Goal: Task Accomplishment & Management: Manage account settings

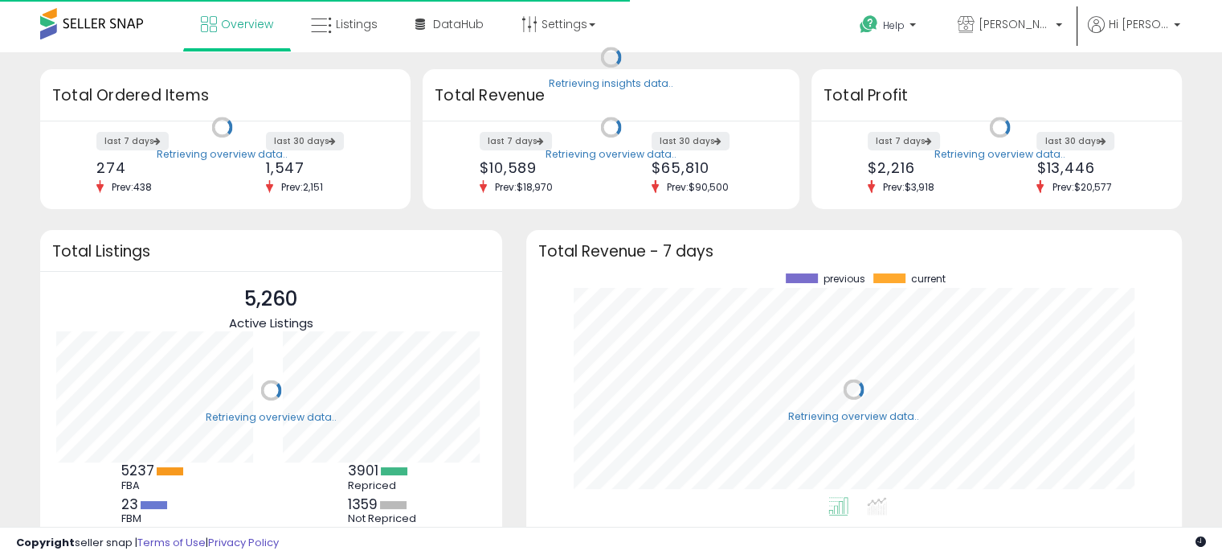
scroll to position [223, 624]
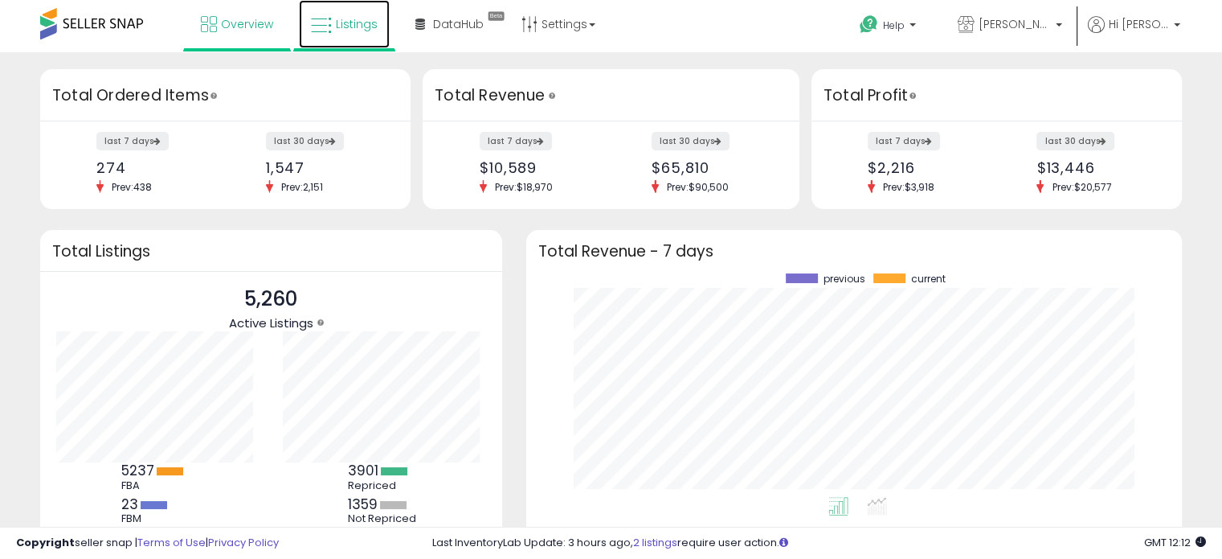
click at [360, 2] on link "Listings" at bounding box center [344, 24] width 91 height 48
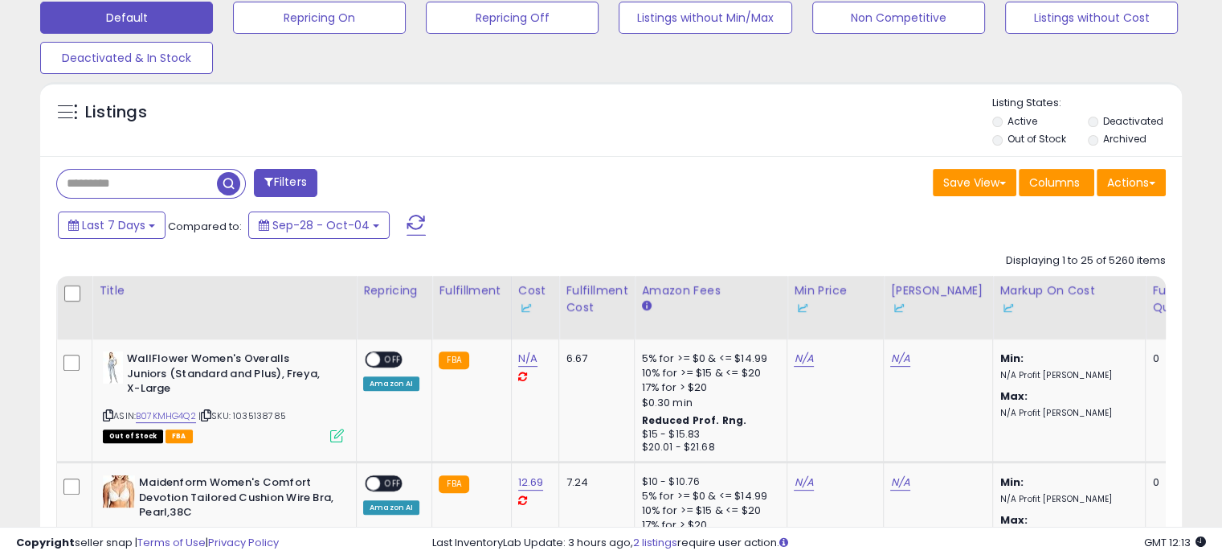
scroll to position [524, 0]
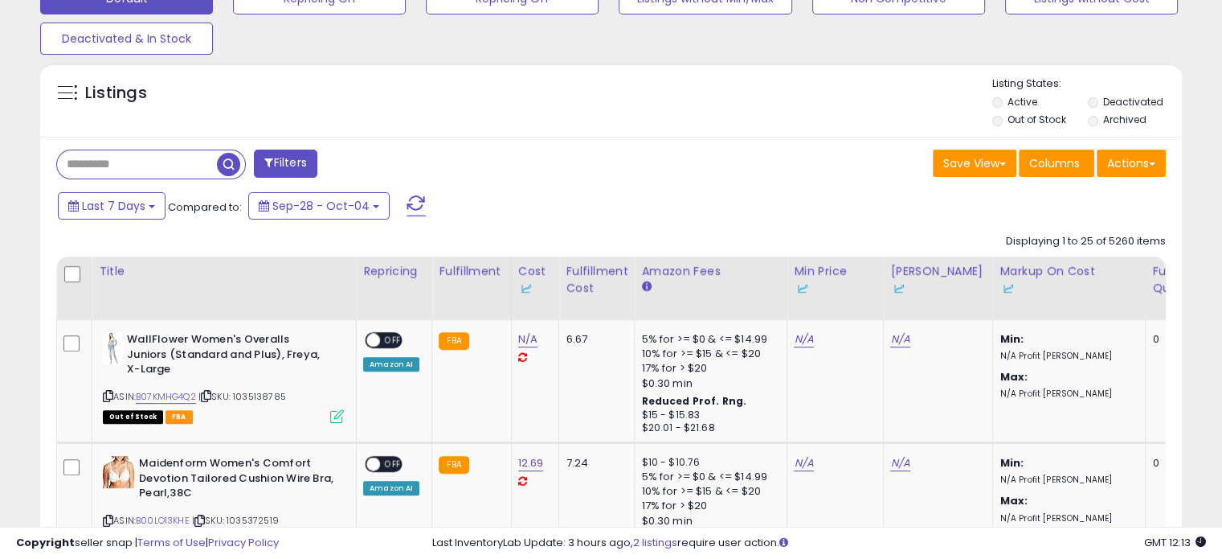
click at [113, 162] on input "text" at bounding box center [137, 164] width 160 height 28
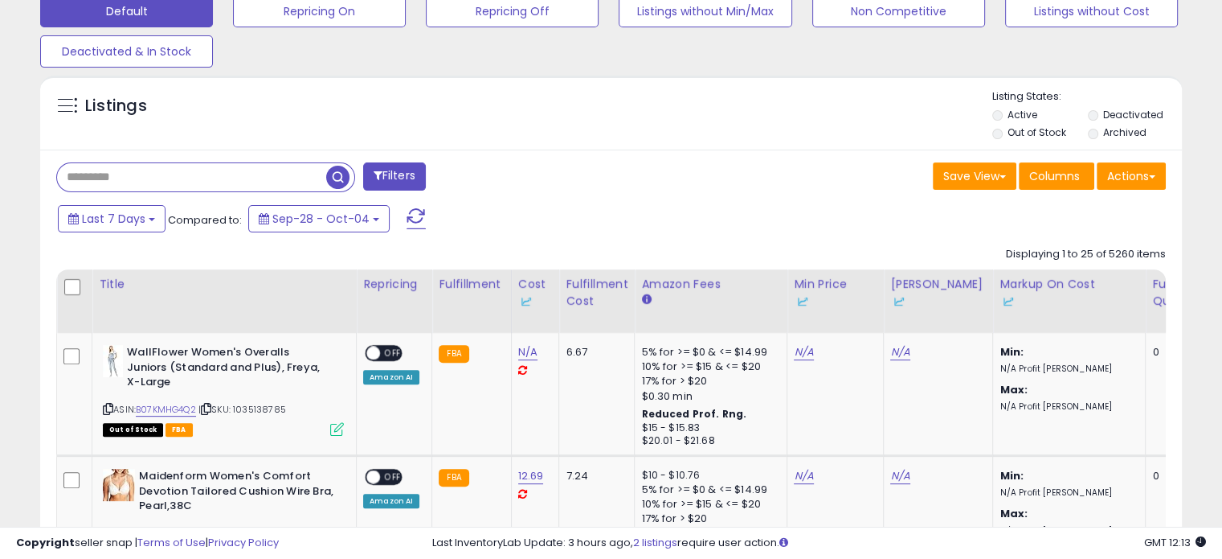
click at [512, 50] on div "Default Repricing On Repricing Off Listings without Min/Max Non Competitive Lis…" at bounding box center [611, 27] width 1182 height 80
click at [1038, 132] on label "Out of Stock" at bounding box center [1037, 132] width 59 height 14
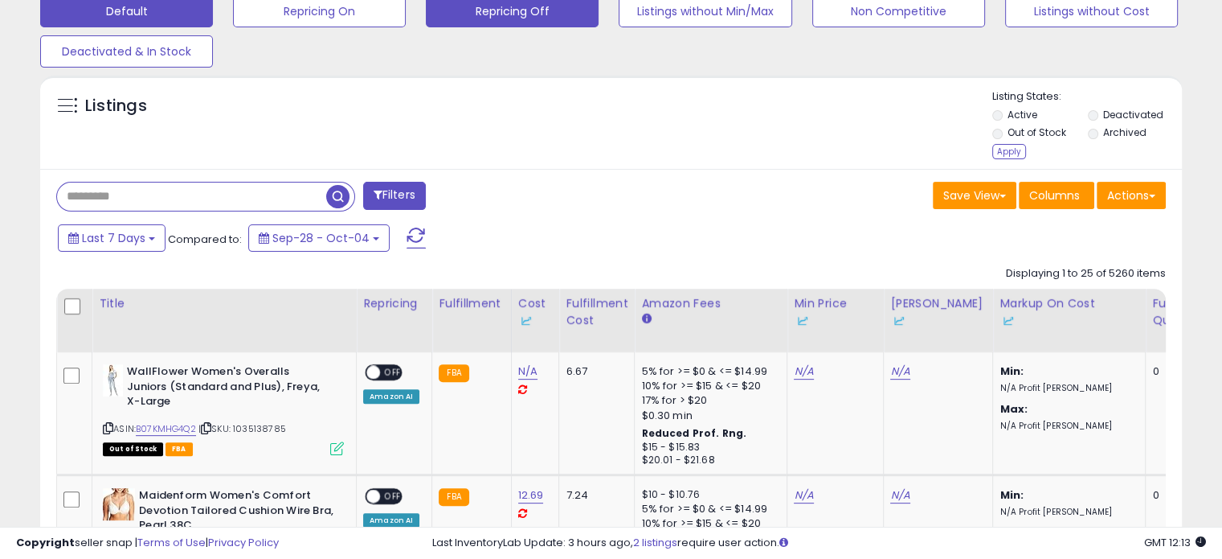
click at [542, 25] on button "Repricing Off" at bounding box center [512, 11] width 173 height 32
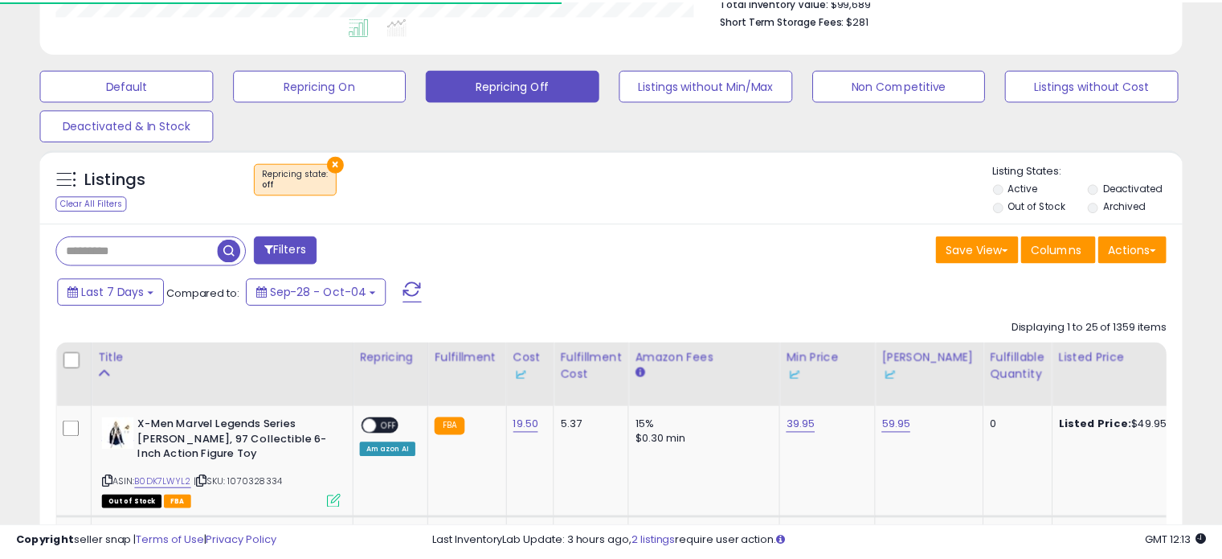
scroll to position [329, 661]
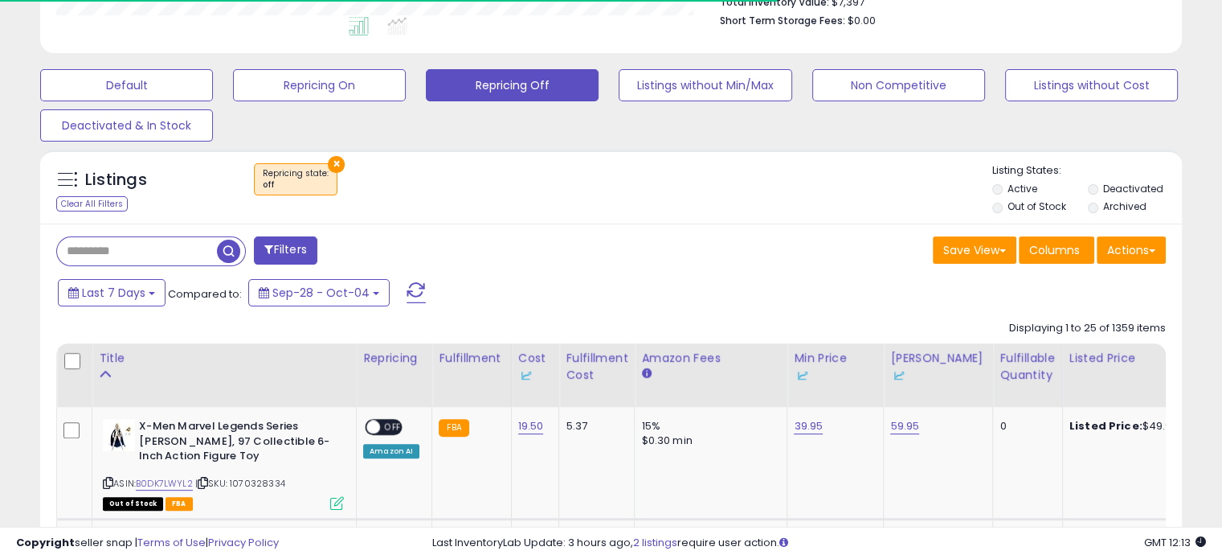
click at [1016, 211] on label "Out of Stock" at bounding box center [1037, 206] width 59 height 14
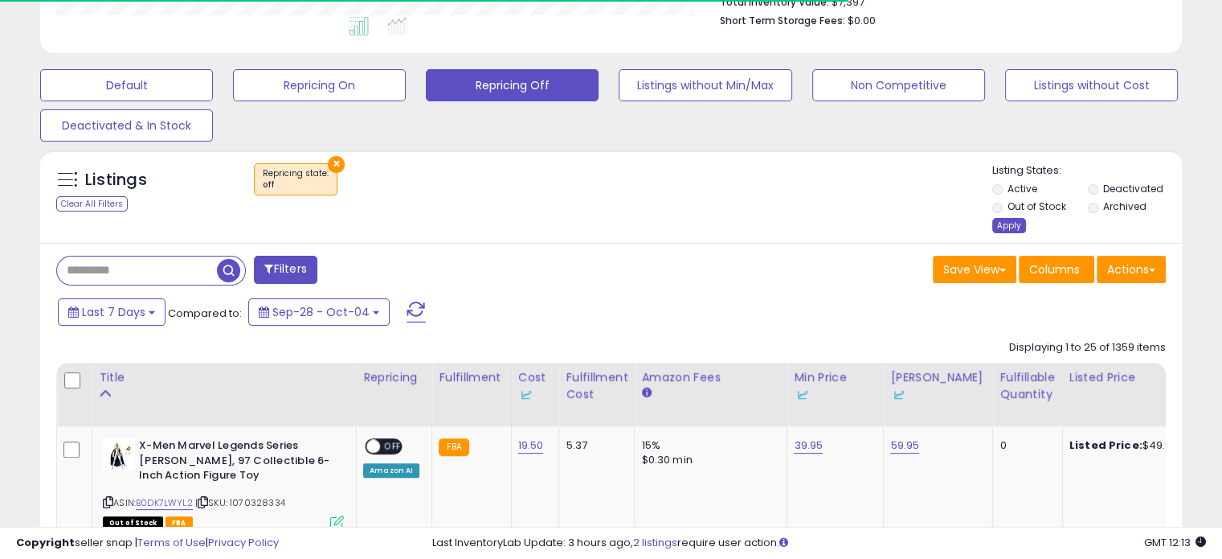
click at [1009, 221] on div "Apply" at bounding box center [1010, 225] width 34 height 15
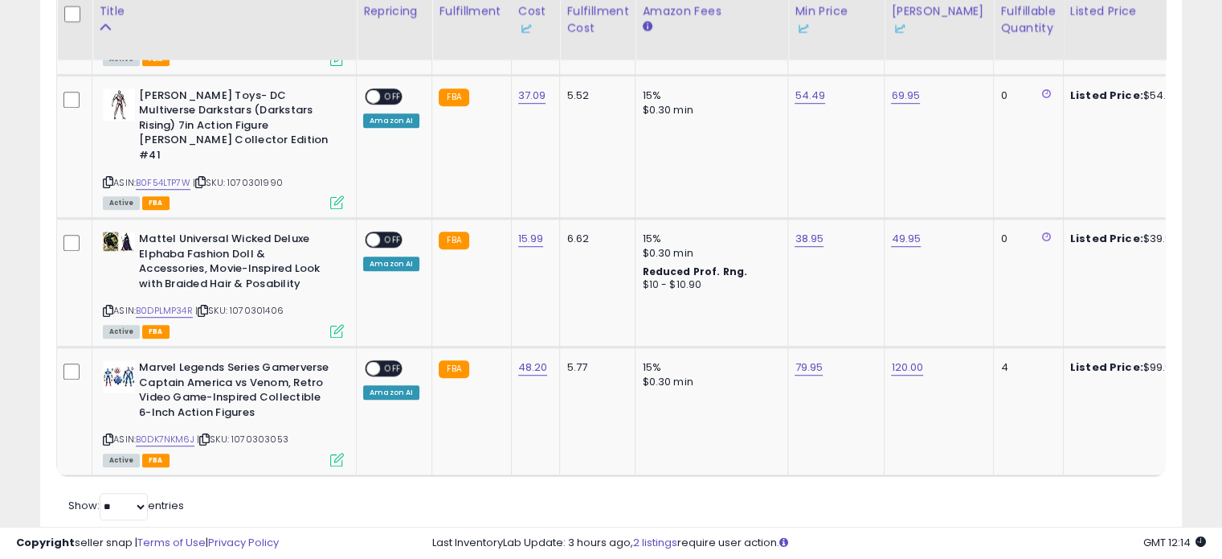
scroll to position [0, 0]
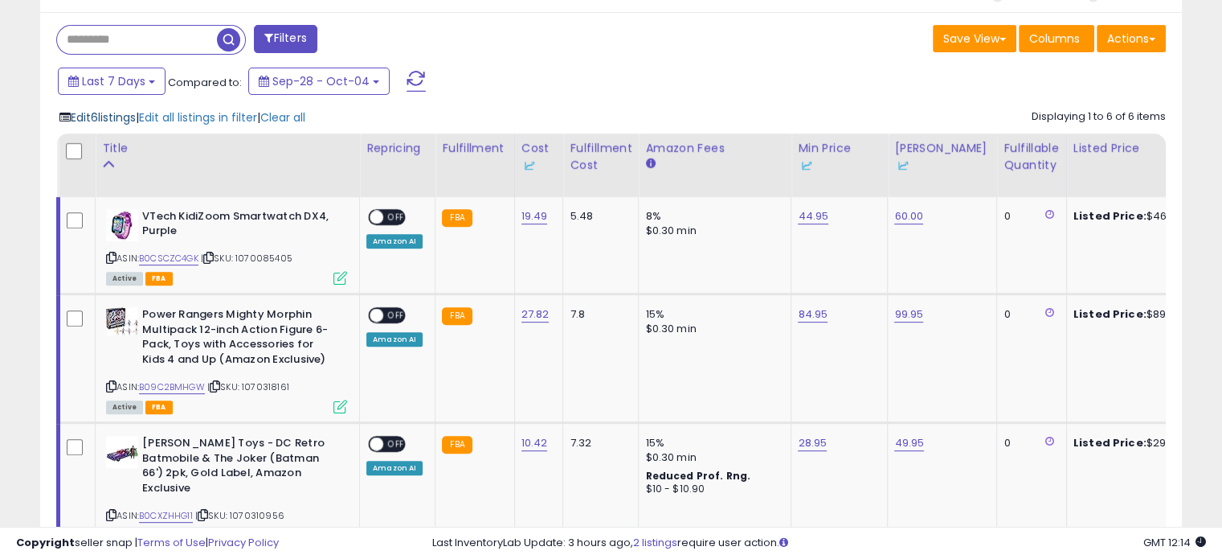
click at [99, 119] on span "Edit 6 listings" at bounding box center [103, 117] width 65 height 16
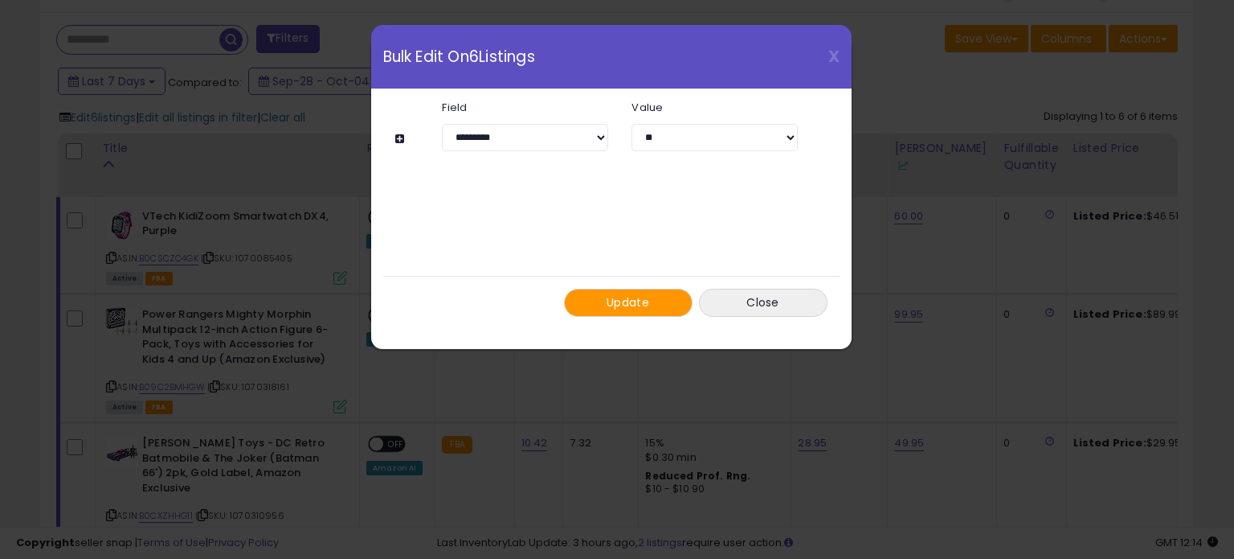
click at [610, 291] on button "Update" at bounding box center [628, 303] width 129 height 28
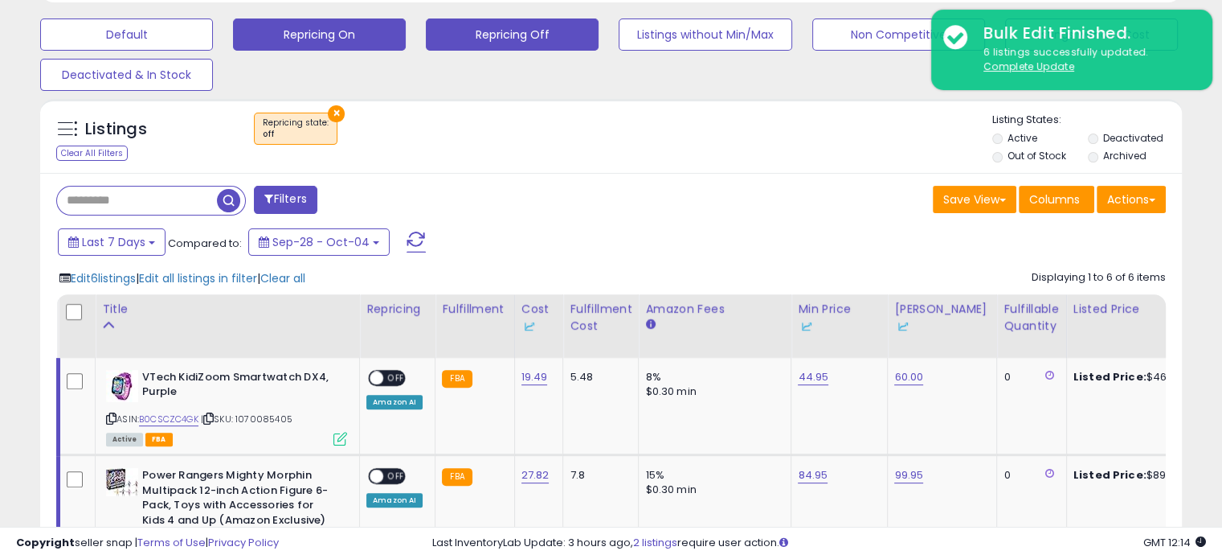
click at [331, 43] on button "Repricing On" at bounding box center [319, 34] width 173 height 32
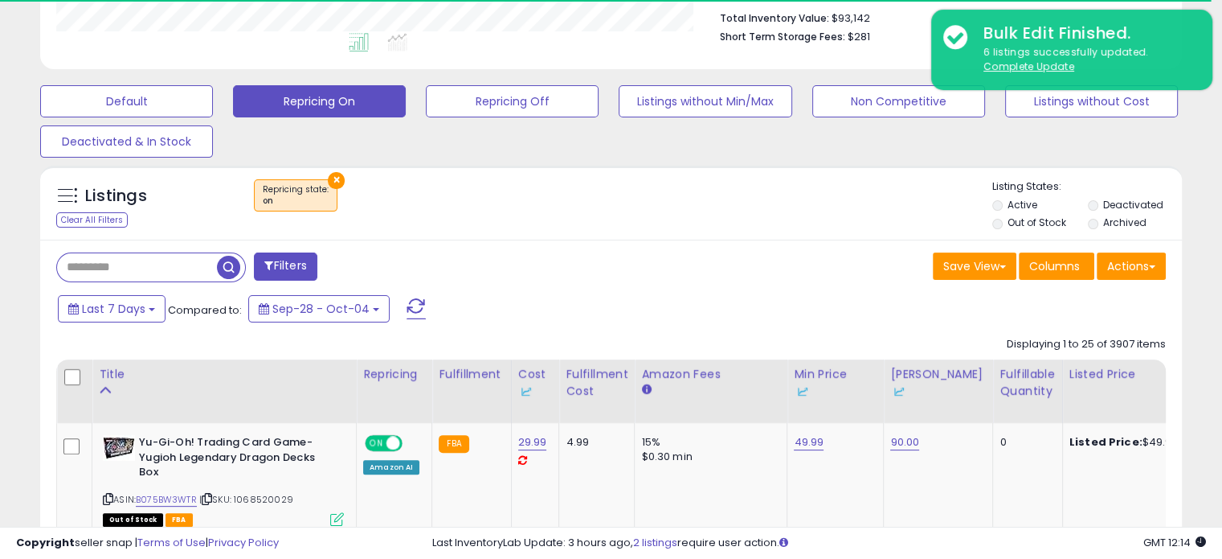
click at [1035, 226] on label "Out of Stock" at bounding box center [1037, 222] width 59 height 14
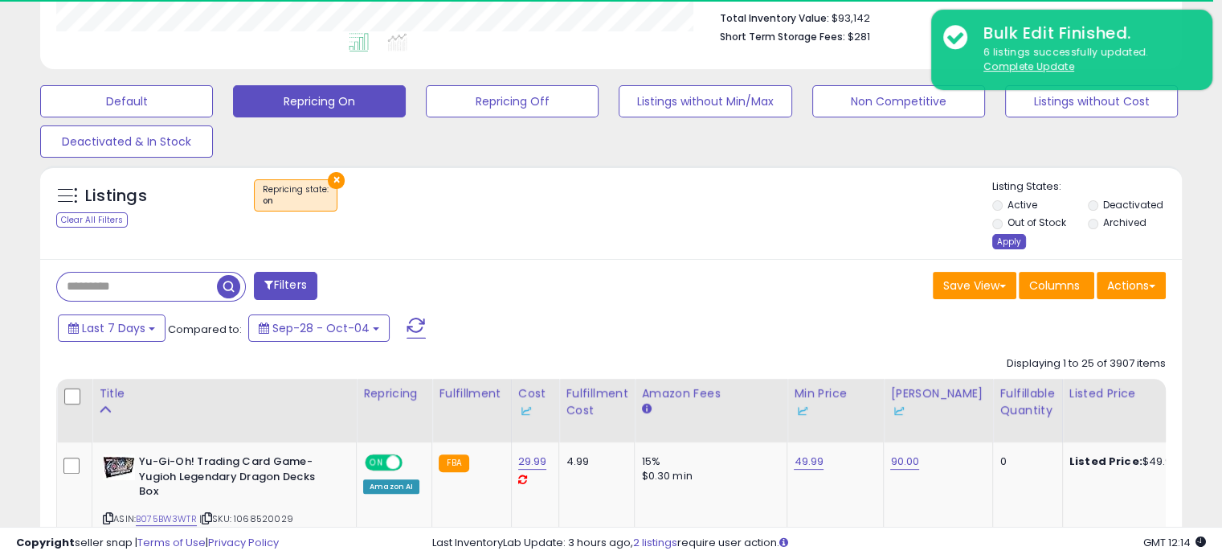
click at [1001, 238] on div "Apply" at bounding box center [1010, 241] width 34 height 15
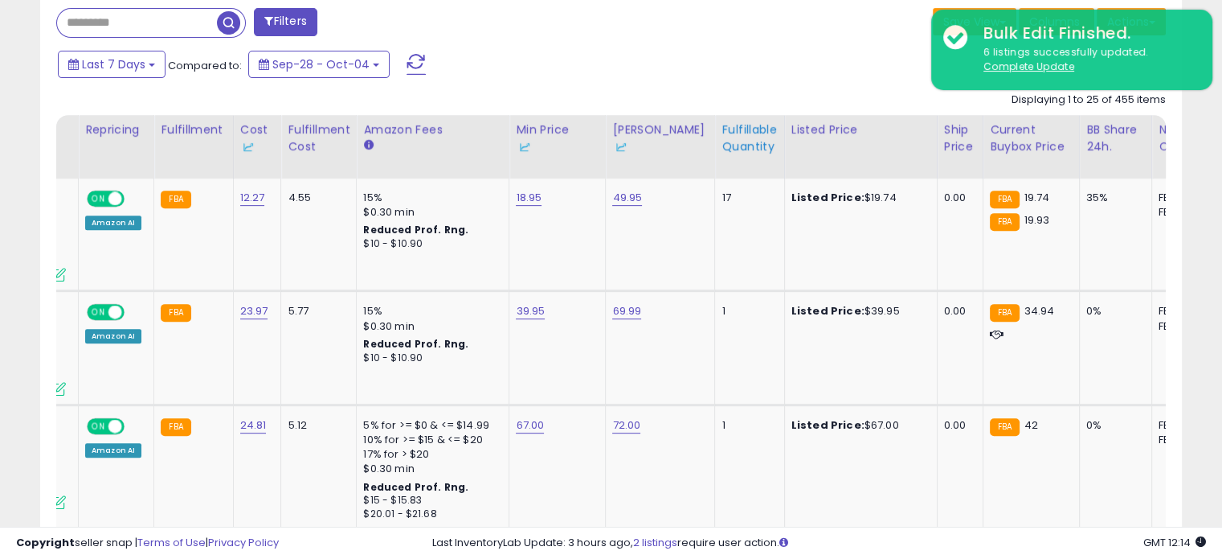
click at [731, 146] on div "Fulfillable Quantity" at bounding box center [749, 138] width 55 height 34
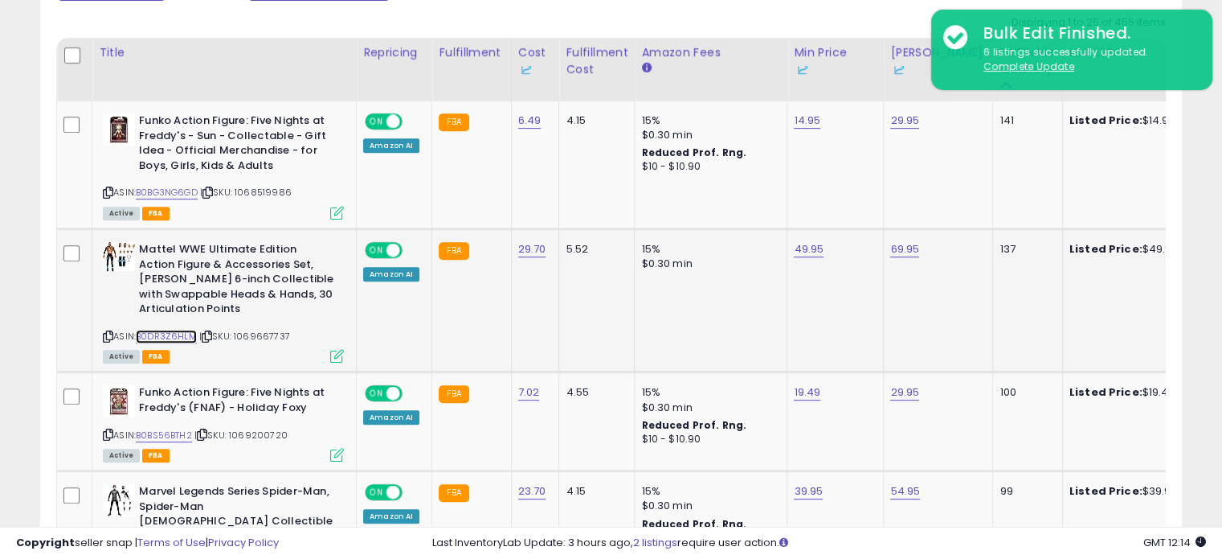
click at [177, 335] on link "B0DR3Z6HLM" at bounding box center [166, 337] width 61 height 14
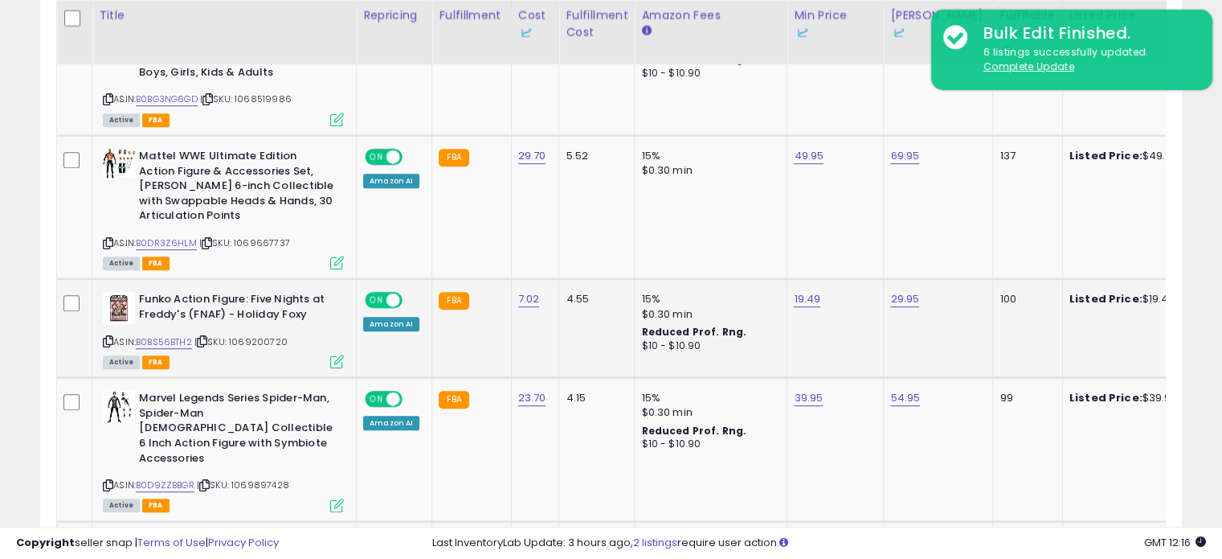
click at [193, 350] on div "ASIN: B0BS56BTH2 | SKU: 1069200720 Active FBA" at bounding box center [223, 329] width 241 height 75
click at [183, 340] on link "B0BS56BTH2" at bounding box center [164, 342] width 56 height 14
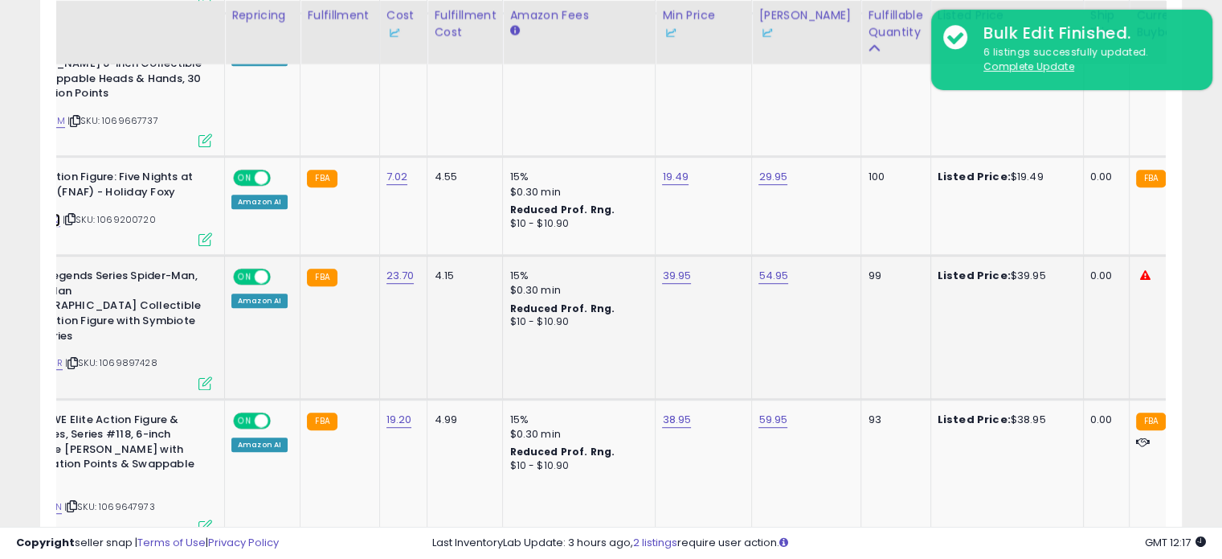
scroll to position [0, 11]
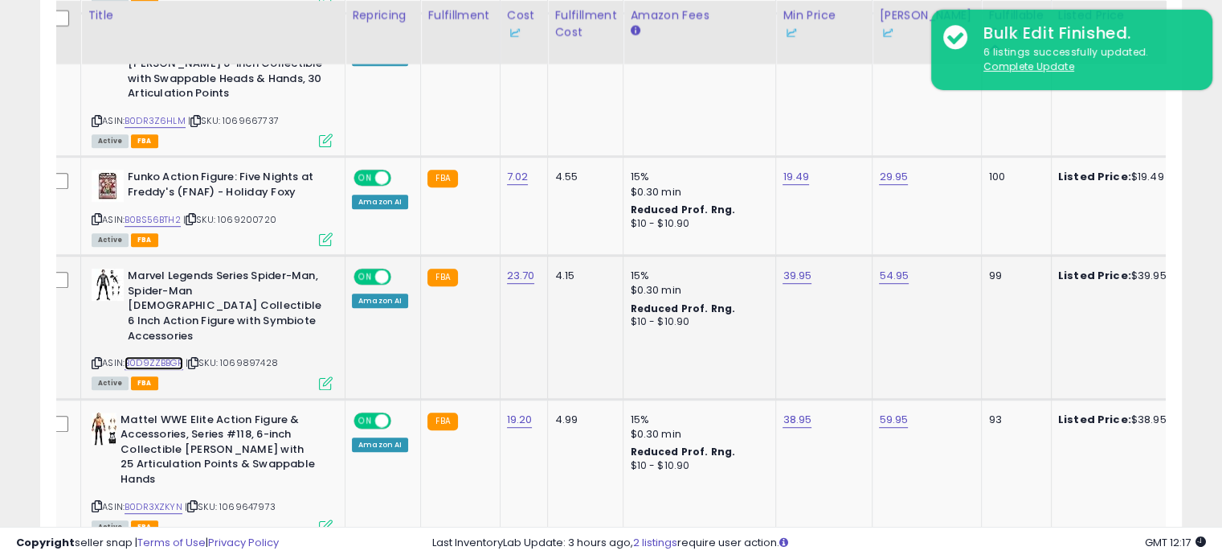
click at [161, 356] on link "B0D9ZZBBGR" at bounding box center [154, 363] width 59 height 14
click at [791, 271] on link "39.95" at bounding box center [797, 276] width 29 height 16
drag, startPoint x: 739, startPoint y: 225, endPoint x: 701, endPoint y: 224, distance: 37.8
click at [701, 224] on input "*****" at bounding box center [744, 220] width 143 height 27
type input "*****"
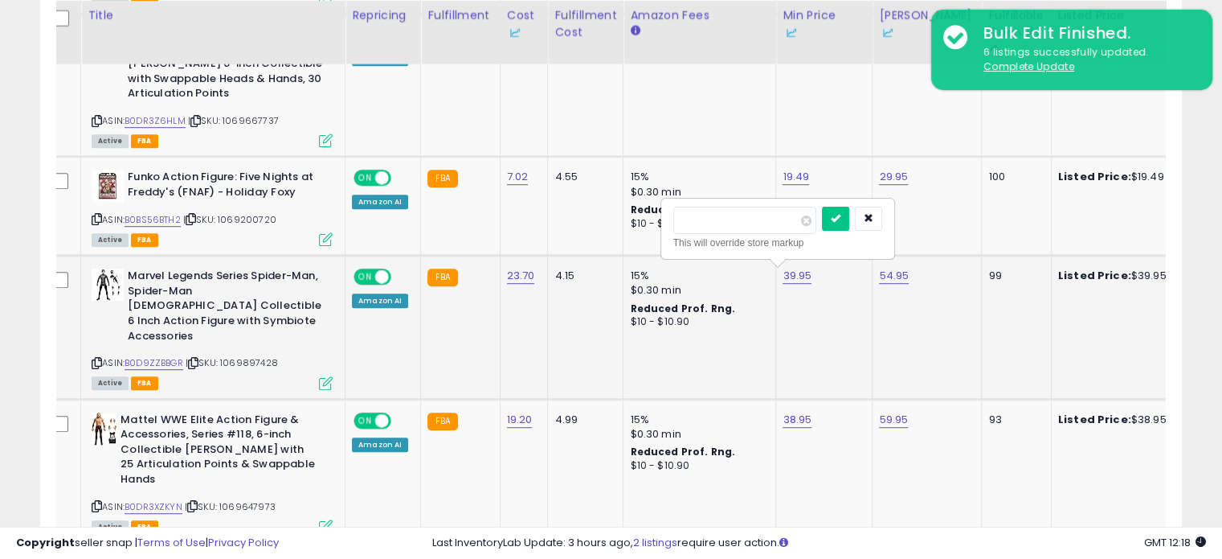
click button "submit" at bounding box center [835, 219] width 27 height 24
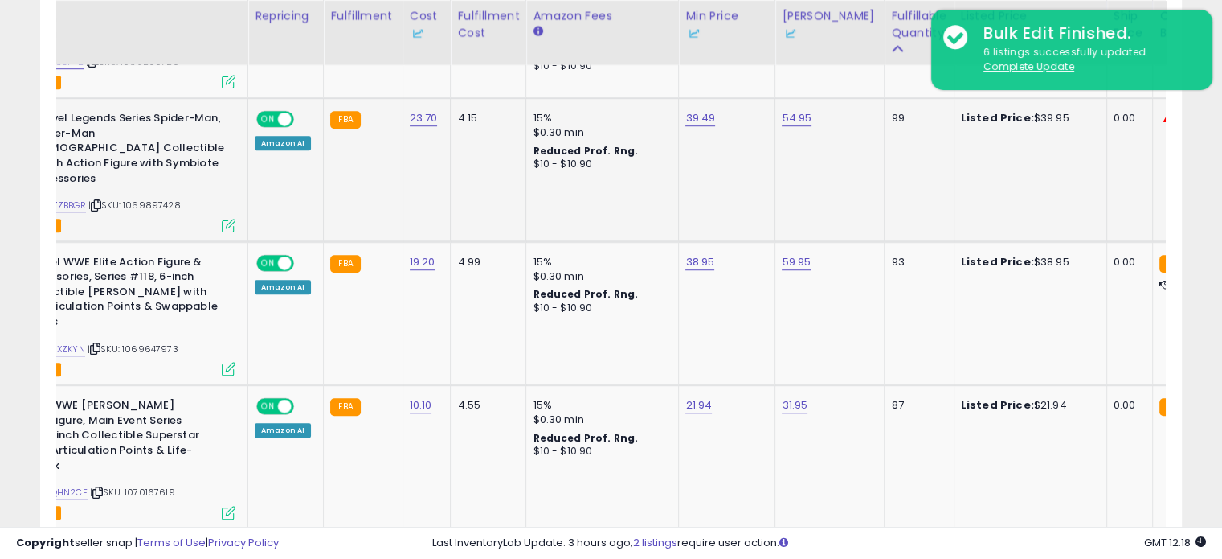
scroll to position [0, 109]
click at [698, 254] on link "38.95" at bounding box center [699, 262] width 29 height 16
drag, startPoint x: 644, startPoint y: 182, endPoint x: 567, endPoint y: 184, distance: 76.4
click at [567, 184] on div "***** This will override store markup" at bounding box center [679, 199] width 231 height 59
type input "*****"
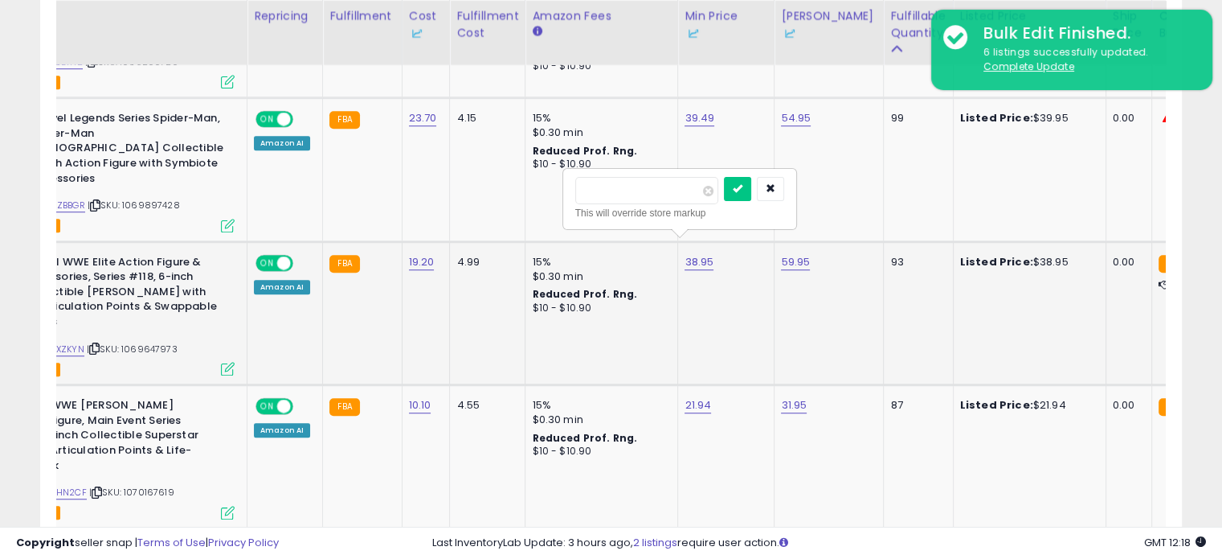
click button "submit" at bounding box center [737, 189] width 27 height 24
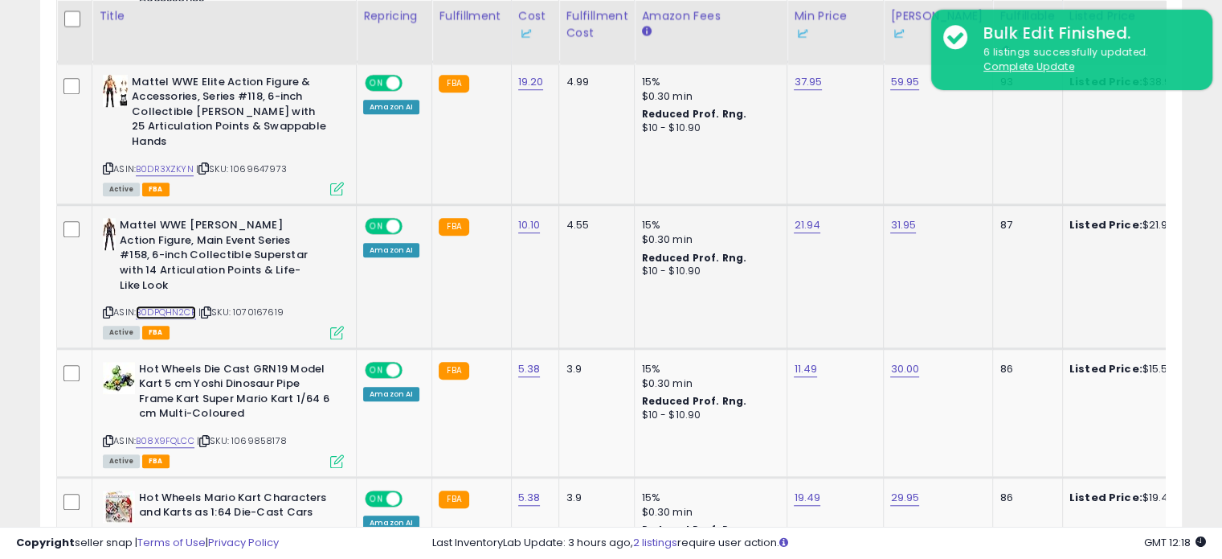
click at [161, 305] on link "B0DPQHN2CF" at bounding box center [166, 312] width 60 height 14
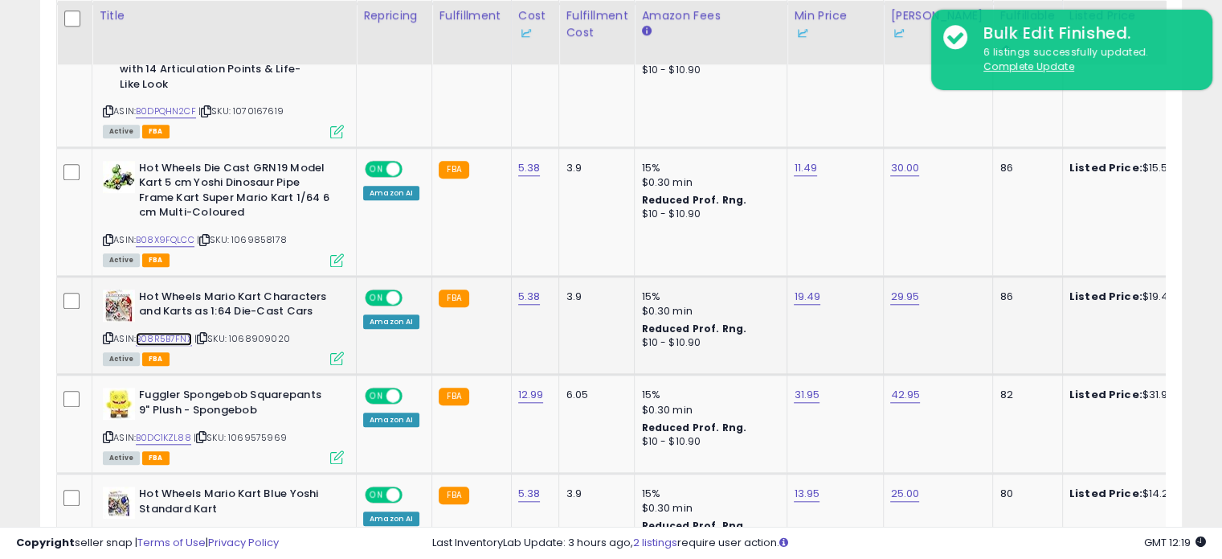
click at [177, 332] on link "B08R5B7FNX" at bounding box center [164, 339] width 56 height 14
click at [802, 289] on link "19.49" at bounding box center [807, 297] width 27 height 16
drag, startPoint x: 737, startPoint y: 206, endPoint x: 646, endPoint y: 226, distance: 93.0
type input "*****"
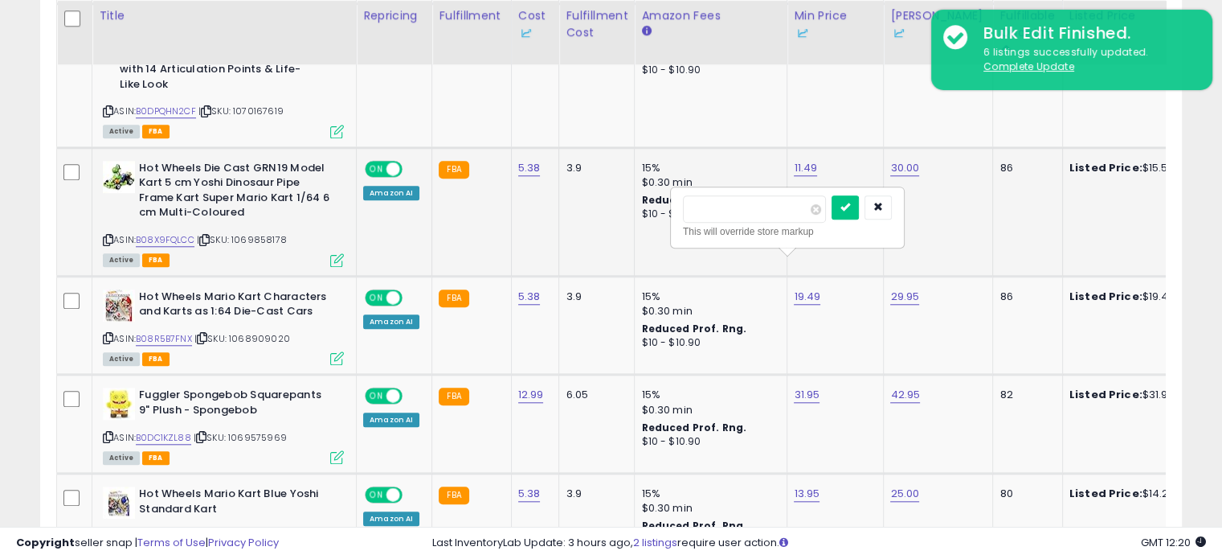
click button "submit" at bounding box center [845, 207] width 27 height 24
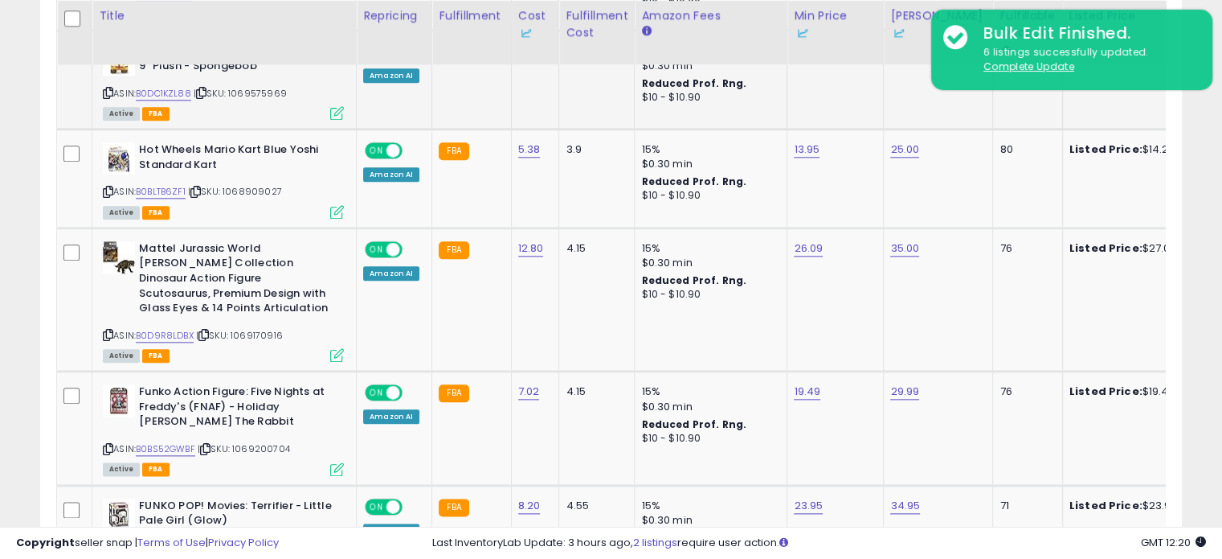
scroll to position [1839, 0]
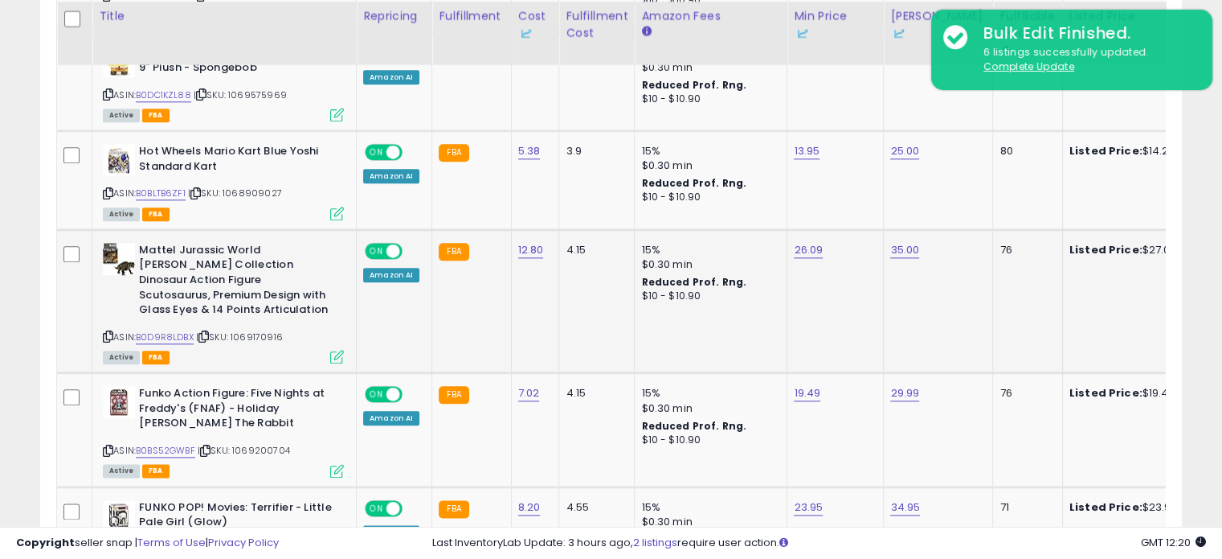
click at [109, 332] on icon at bounding box center [108, 336] width 10 height 9
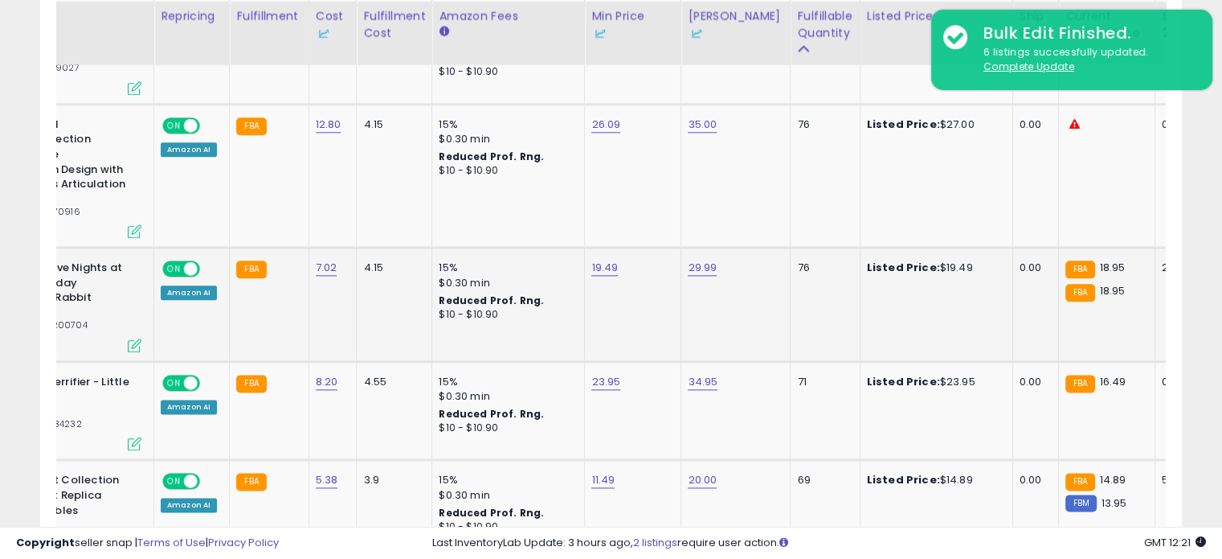
scroll to position [0, 182]
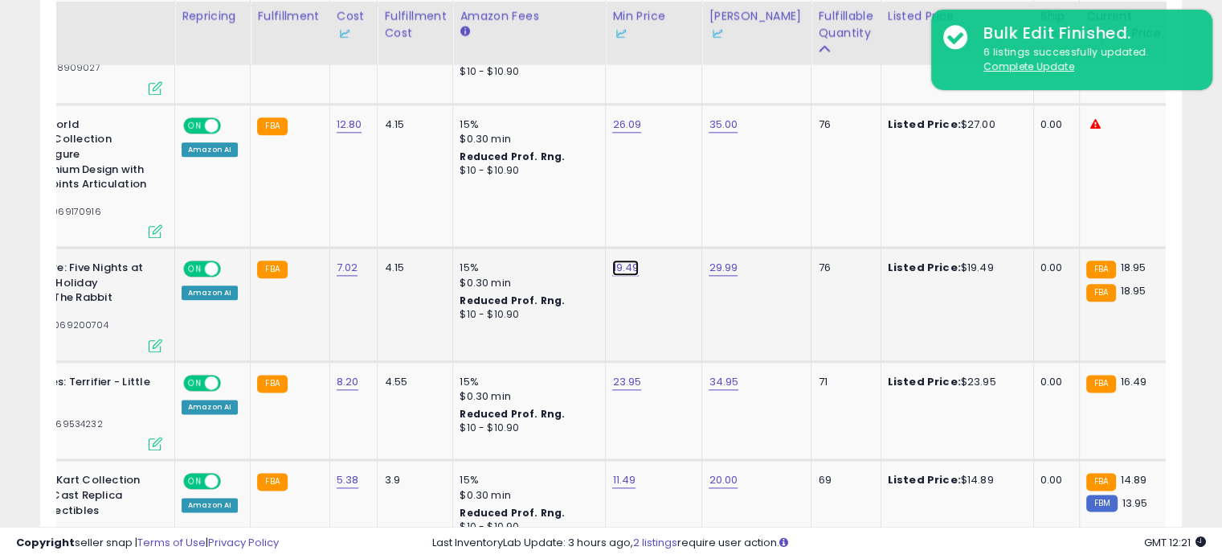
click at [626, 260] on link "19.49" at bounding box center [625, 268] width 27 height 16
drag, startPoint x: 574, startPoint y: 164, endPoint x: 473, endPoint y: 167, distance: 101.3
click at [473, 167] on tbody "Funko Action Figure: Five Nights at Freddy's - Sun - Collectable - Gift Idea - …" at bounding box center [1038, 396] width 2327 height 3032
type input "*****"
click button "submit" at bounding box center [663, 162] width 27 height 24
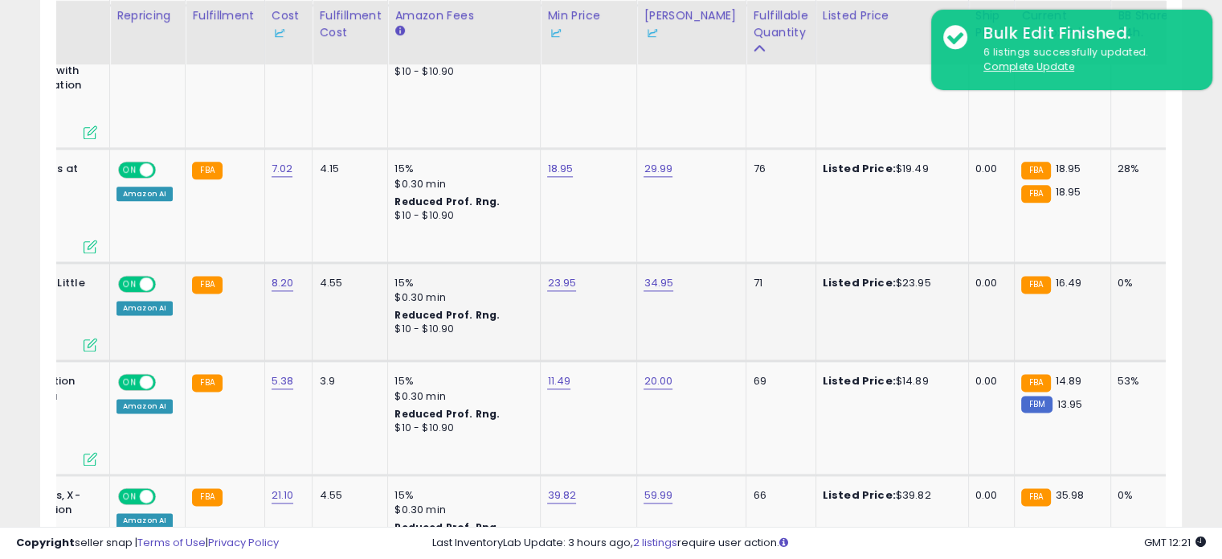
scroll to position [0, 0]
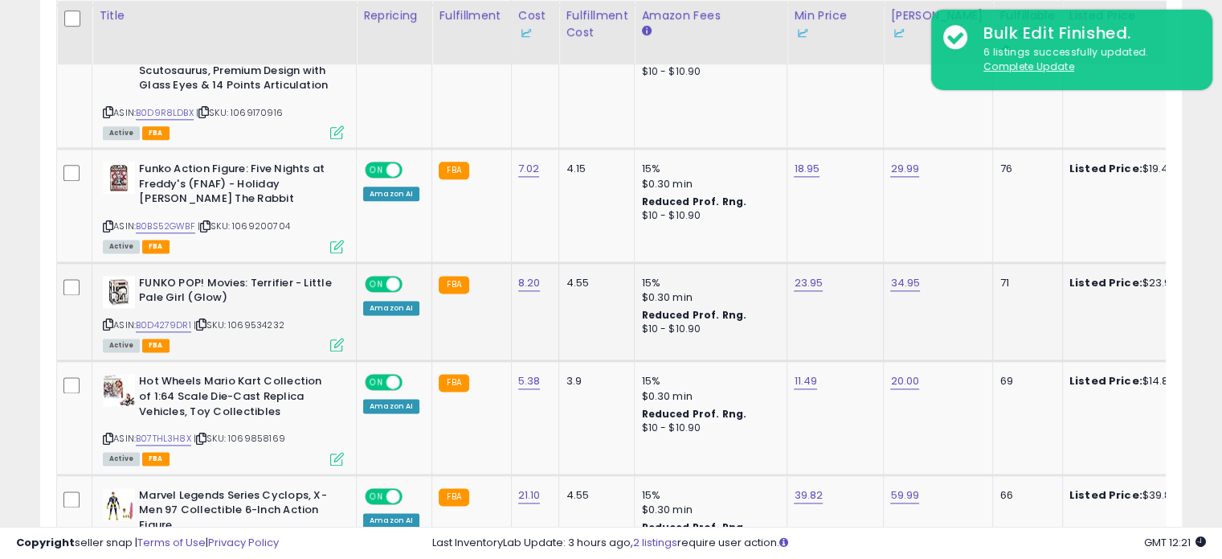
click at [103, 320] on icon at bounding box center [108, 324] width 10 height 9
click at [149, 318] on link "B0D4279DR1" at bounding box center [163, 325] width 55 height 14
click at [813, 275] on link "23.95" at bounding box center [808, 283] width 29 height 16
drag, startPoint x: 739, startPoint y: 176, endPoint x: 646, endPoint y: 174, distance: 93.3
click at [646, 174] on tbody "Funko Action Figure: Five Nights at Freddy's - Sun - Collectable - Gift Idea - …" at bounding box center [1220, 297] width 2327 height 3032
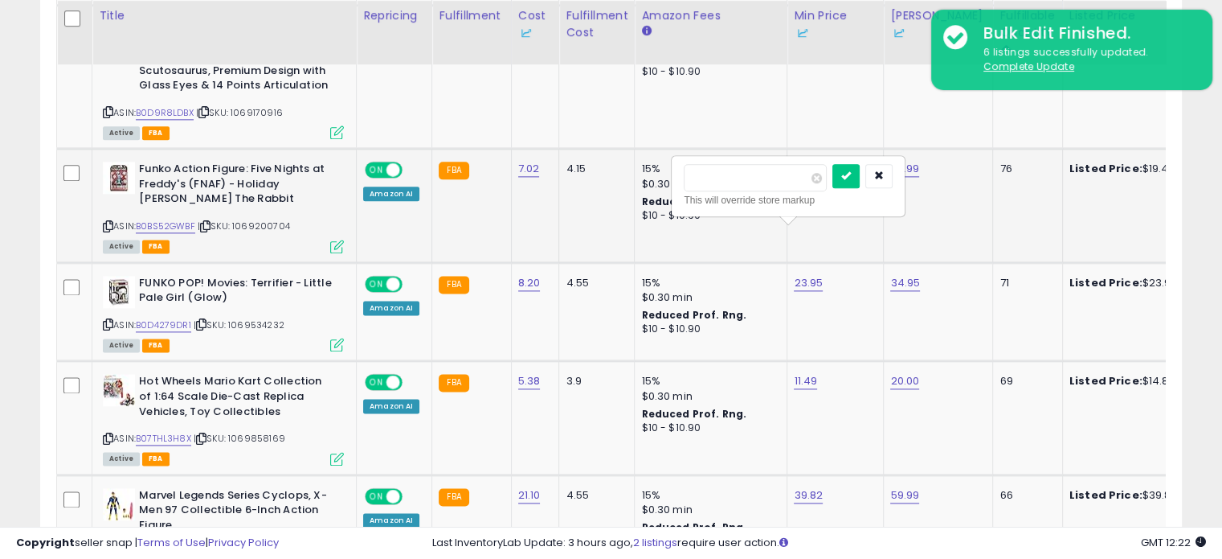
type input "*****"
click button "submit" at bounding box center [846, 176] width 27 height 24
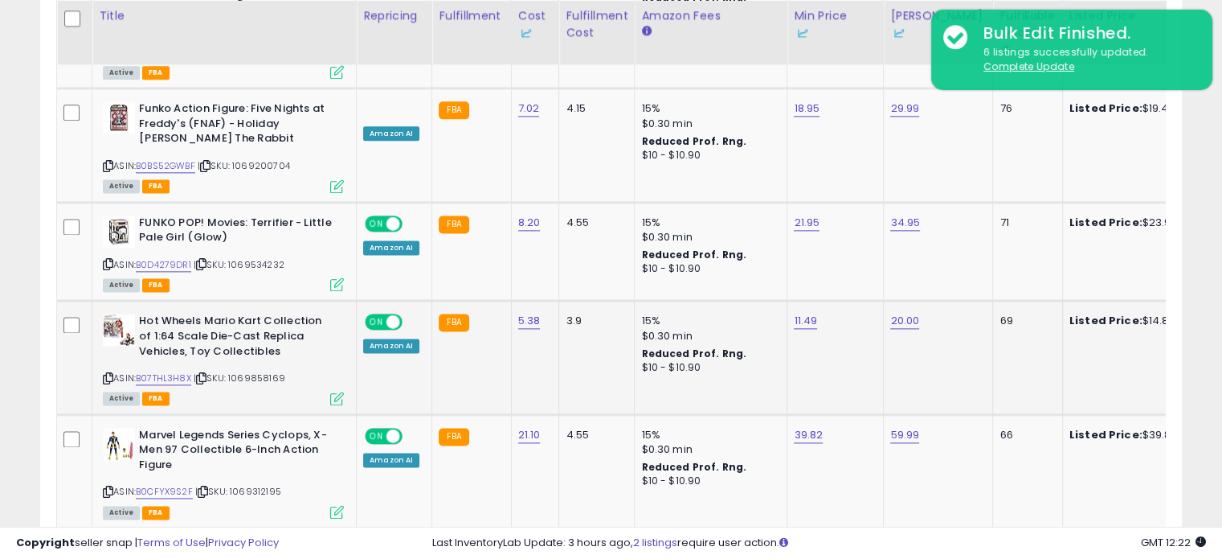
click at [115, 324] on div "ASIN: B07THL3H8X | SKU: 1069858169 Active FBA" at bounding box center [223, 357] width 241 height 89
click at [99, 322] on div "Hot Wheels Mario Kart Collection of 1:64 Scale Die-Cast Replica Vehicles, Toy C…" at bounding box center [221, 357] width 245 height 89
click at [100, 324] on div "Hot Wheels Mario Kart Collection of 1:64 Scale Die-Cast Replica Vehicles, Toy C…" at bounding box center [221, 357] width 245 height 89
click at [104, 374] on icon at bounding box center [108, 378] width 10 height 9
click at [158, 371] on link "B07THL3H8X" at bounding box center [163, 378] width 55 height 14
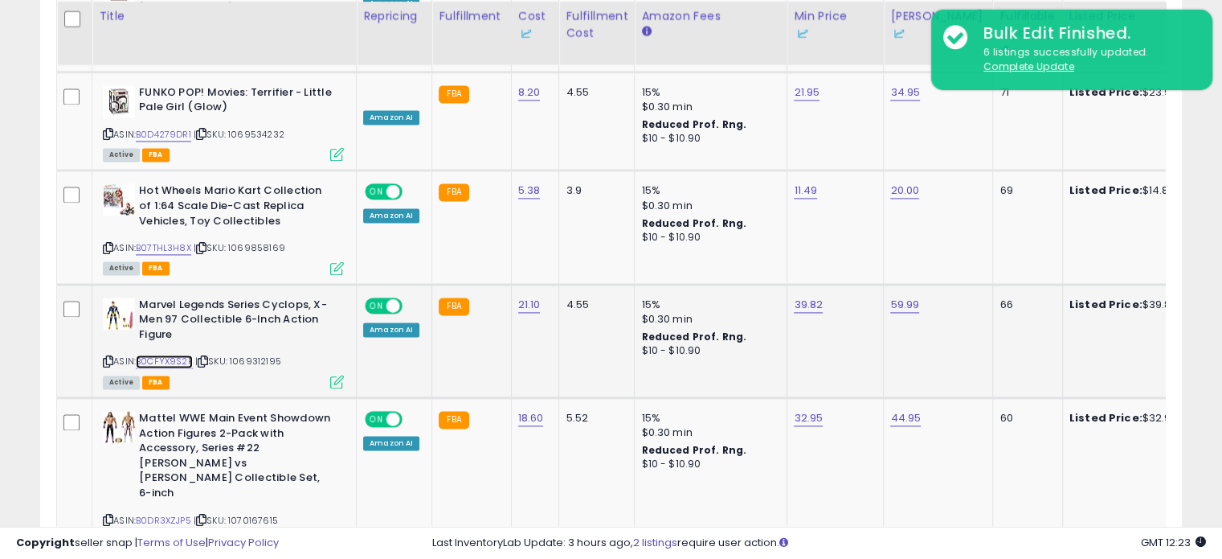
click at [180, 354] on link "B0CFYX9S2F" at bounding box center [164, 361] width 57 height 14
click at [173, 354] on link "B0CFYX9S2F" at bounding box center [164, 361] width 57 height 14
click at [809, 297] on link "39.82" at bounding box center [808, 305] width 29 height 16
click at [743, 179] on div "***** This will override store markup" at bounding box center [788, 207] width 231 height 59
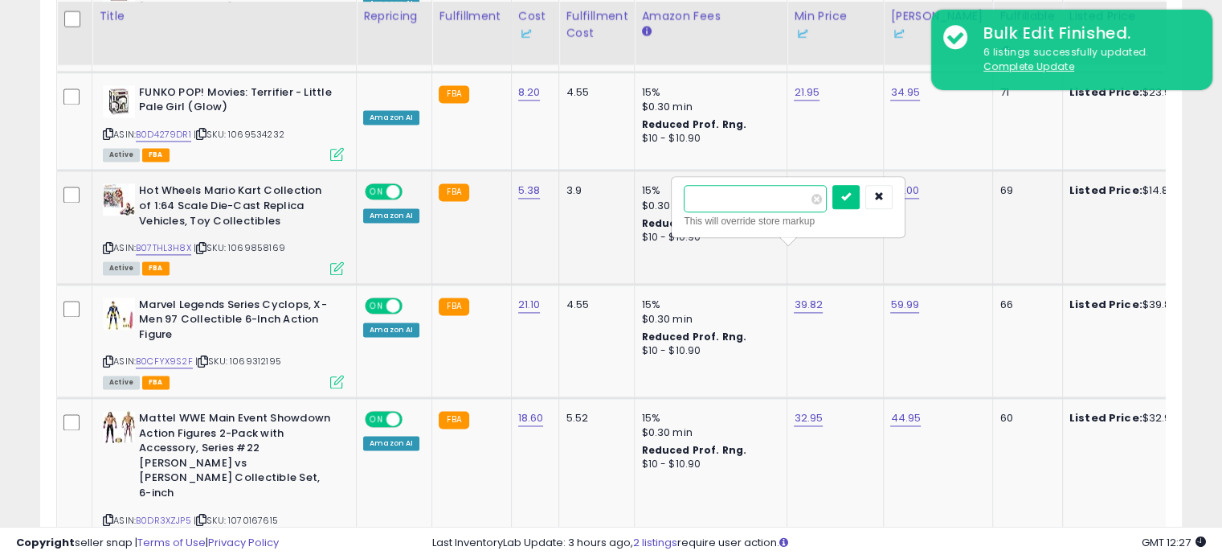
drag, startPoint x: 743, startPoint y: 192, endPoint x: 640, endPoint y: 202, distance: 104.1
click at [640, 202] on tbody "Funko Action Figure: Five Nights at Freddy's - Sun - Collectable - Gift Idea - …" at bounding box center [1220, 106] width 2327 height 3032
type input "*****"
click button "submit" at bounding box center [846, 197] width 27 height 24
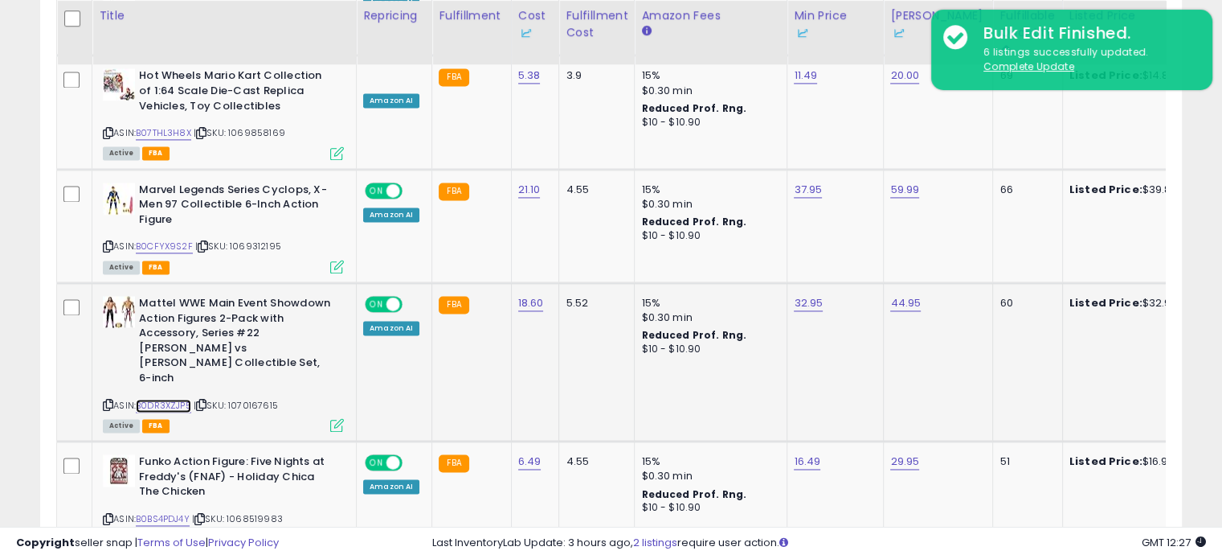
click at [174, 399] on link "B0DR3XZJP5" at bounding box center [163, 406] width 55 height 14
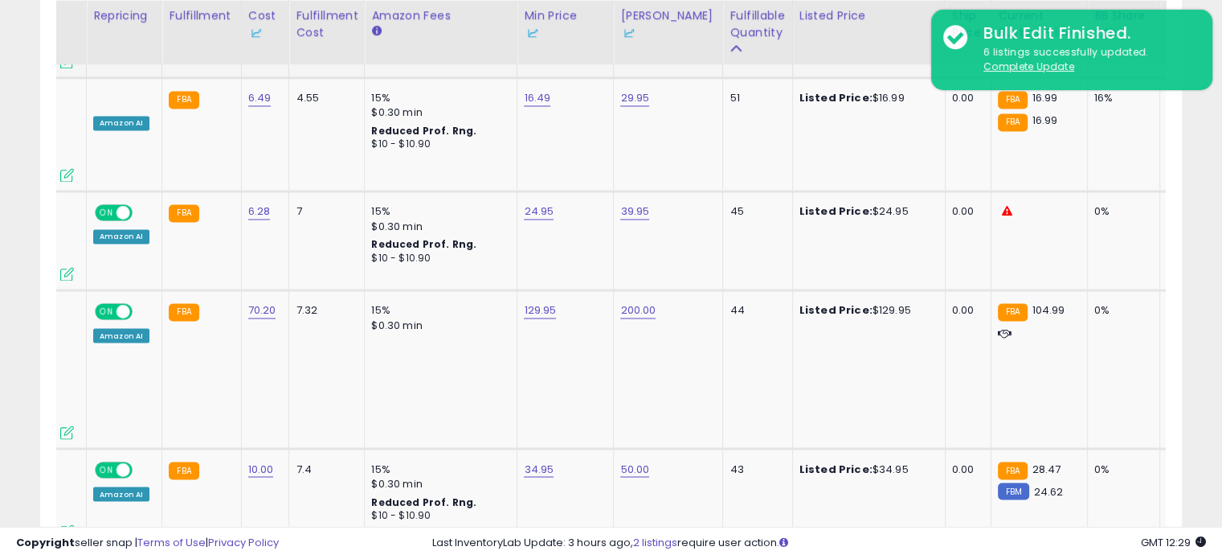
scroll to position [0, 275]
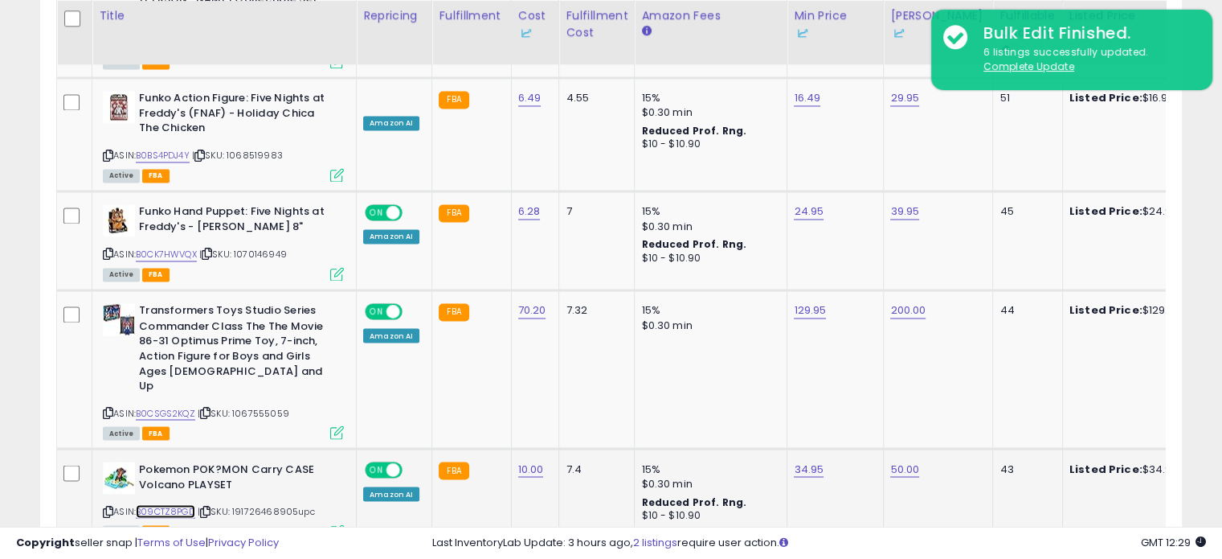
click at [165, 504] on link "B09CTZ8PGD" at bounding box center [165, 511] width 59 height 14
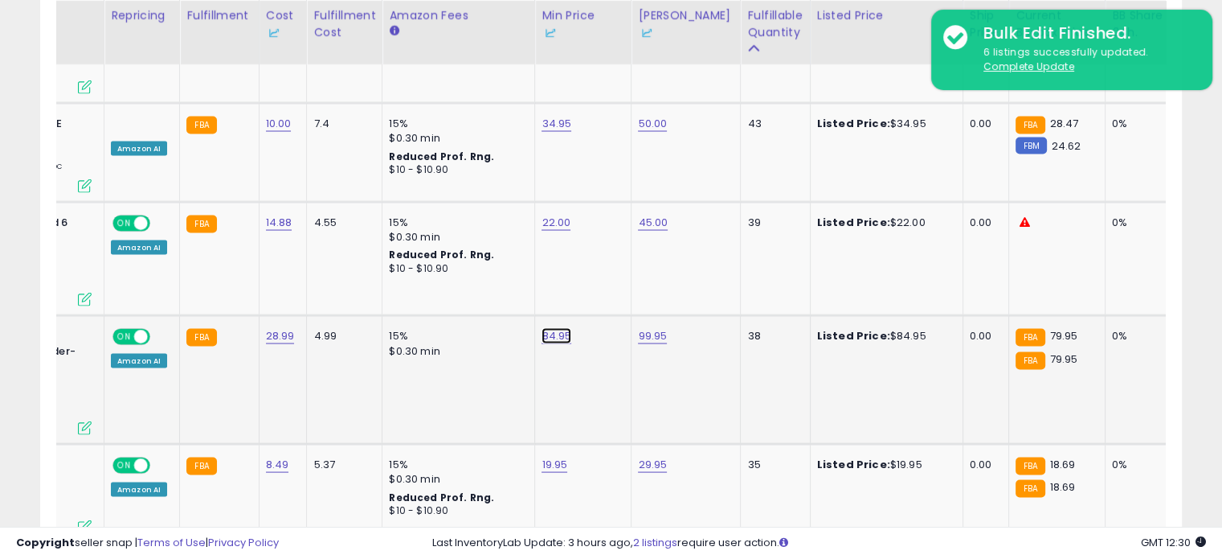
click at [551, 328] on link "84.95" at bounding box center [557, 336] width 30 height 16
drag, startPoint x: 508, startPoint y: 183, endPoint x: 411, endPoint y: 183, distance: 96.4
type input "*****"
click button "submit" at bounding box center [594, 181] width 27 height 24
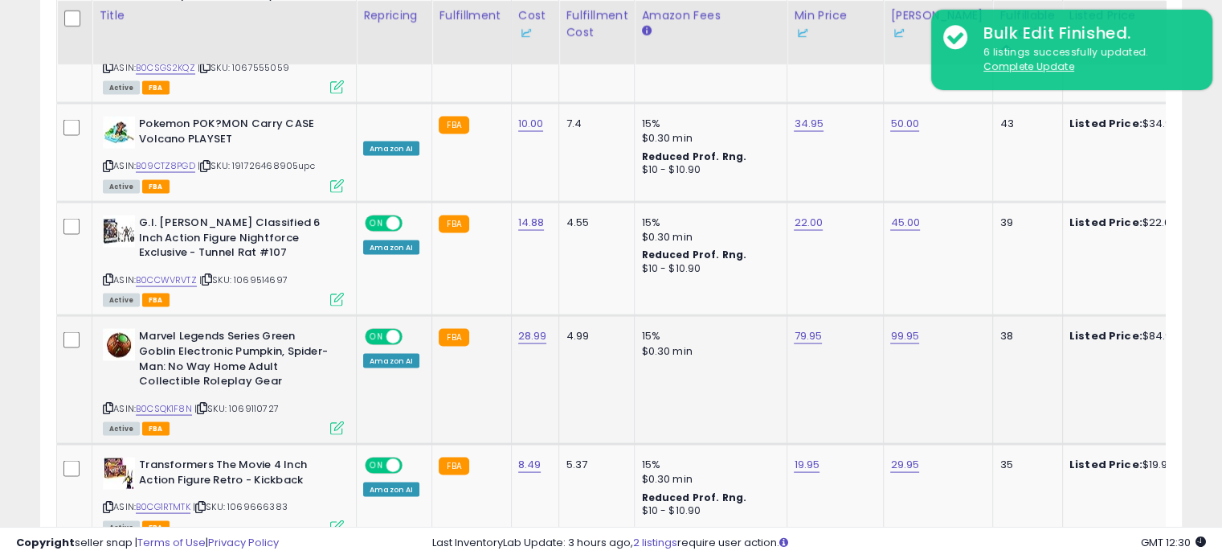
click at [156, 329] on div "ASIN: B0CSQK1F8N | SKU: 1069110727 Active FBA" at bounding box center [223, 381] width 241 height 104
click at [158, 329] on div "ASIN: B0CSQK1F8N | SKU: 1069110727 Active FBA" at bounding box center [223, 381] width 241 height 104
click at [160, 402] on link "B0CSQK1F8N" at bounding box center [164, 409] width 56 height 14
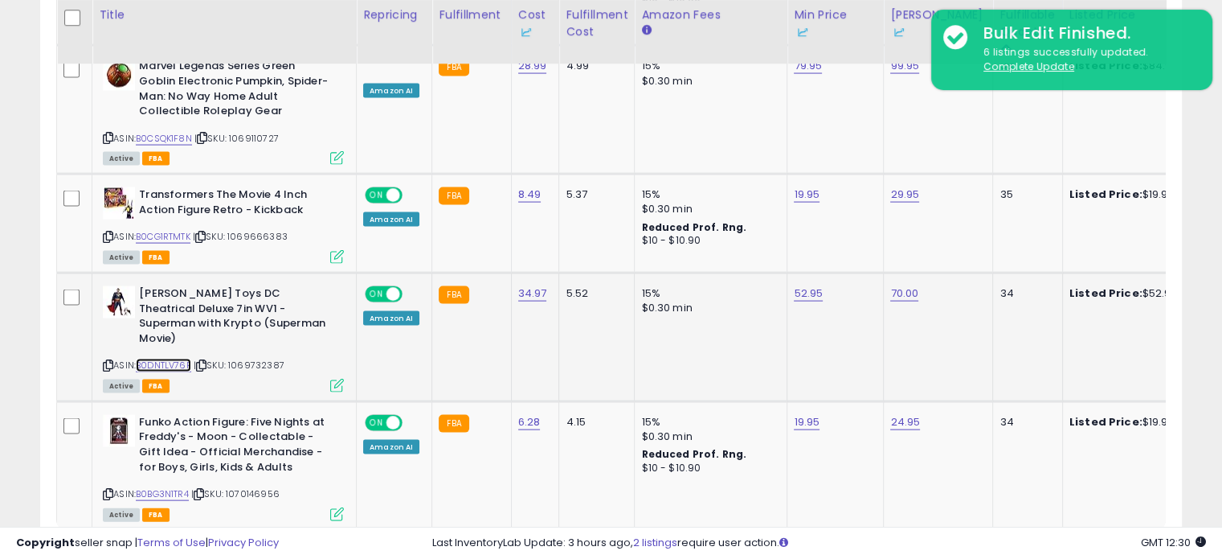
click at [175, 358] on link "B0DNTLV76P" at bounding box center [163, 365] width 55 height 14
click at [800, 285] on link "52.95" at bounding box center [808, 293] width 29 height 16
drag, startPoint x: 737, startPoint y: 145, endPoint x: 686, endPoint y: 141, distance: 51.6
click at [686, 141] on input "*****" at bounding box center [756, 138] width 143 height 27
type input "*****"
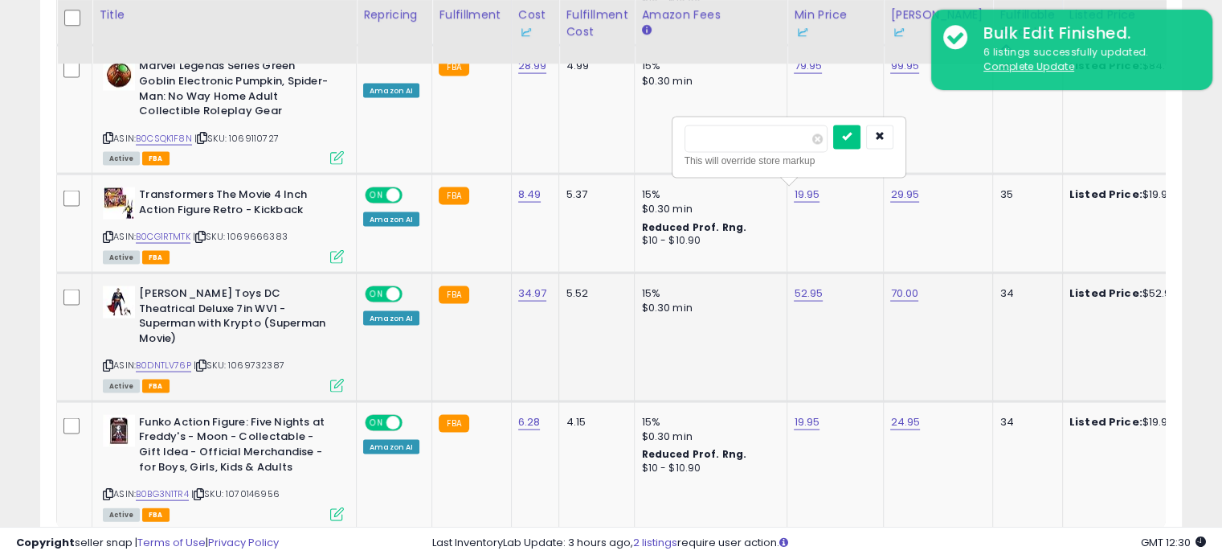
click button "submit" at bounding box center [846, 137] width 27 height 24
click at [1015, 547] on link "2" at bounding box center [1014, 560] width 27 height 27
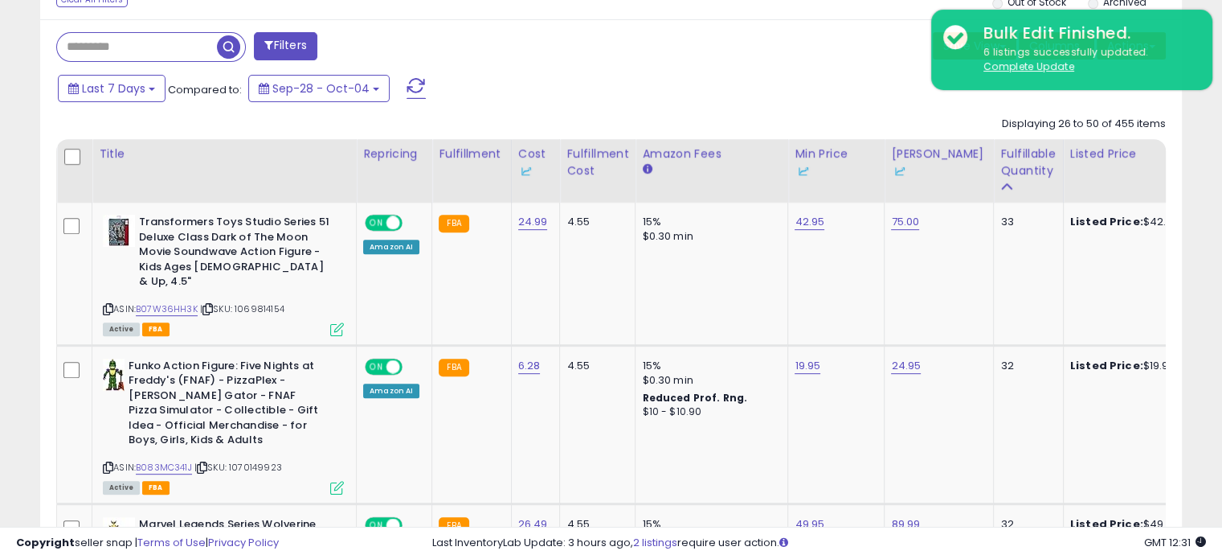
scroll to position [642, 0]
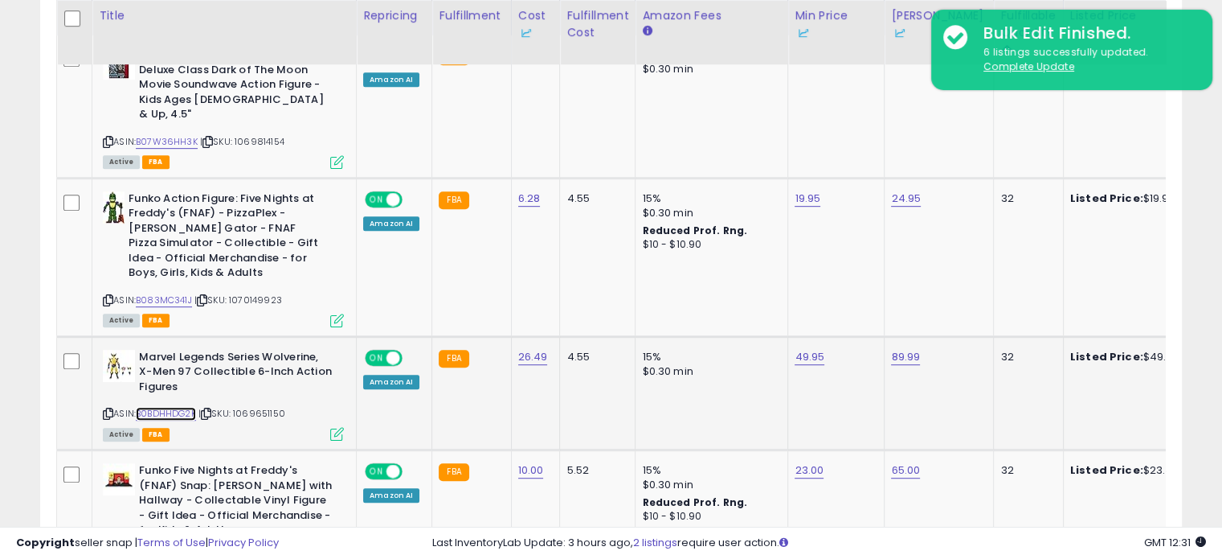
click at [184, 407] on link "B0BDHHDG2K" at bounding box center [166, 414] width 60 height 14
click at [809, 349] on link "49.95" at bounding box center [810, 357] width 30 height 16
drag, startPoint x: 755, startPoint y: 284, endPoint x: 655, endPoint y: 318, distance: 105.5
type input "*****"
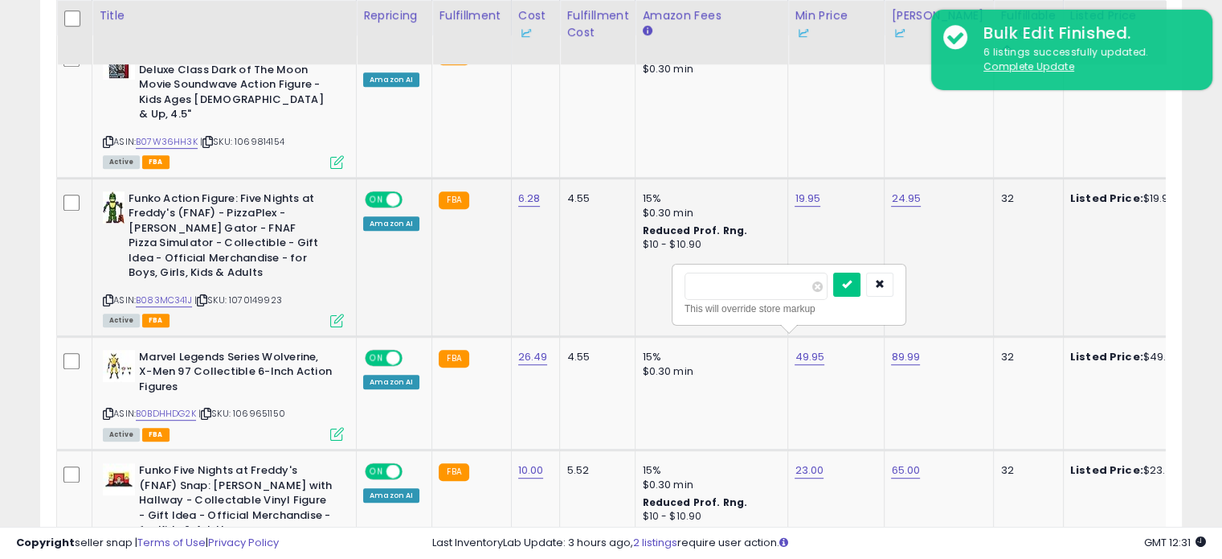
click button "submit" at bounding box center [846, 284] width 27 height 24
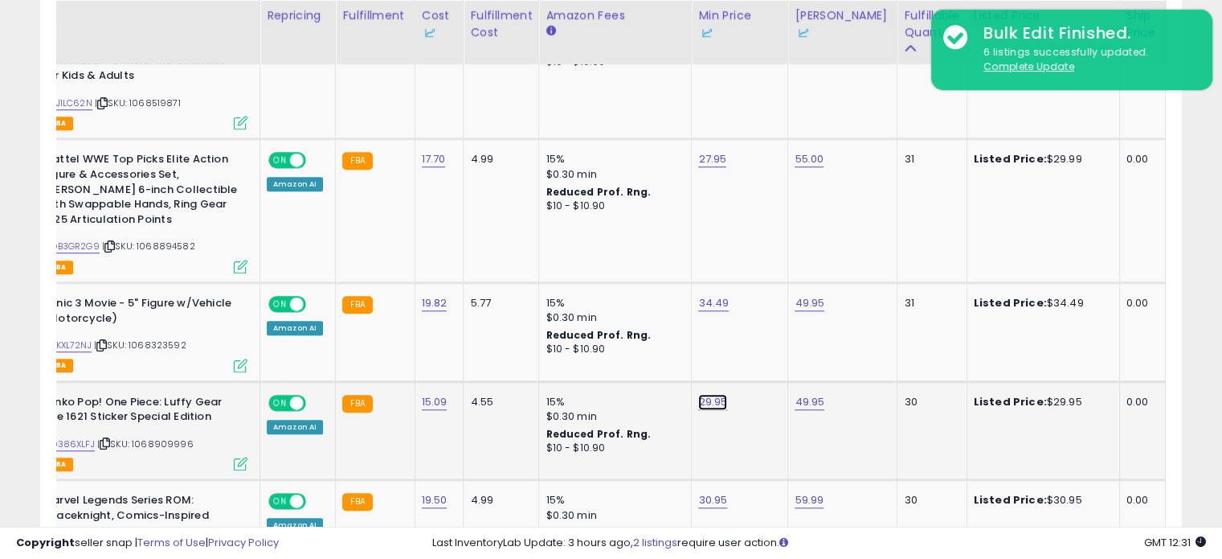
click at [710, 394] on link "29.95" at bounding box center [712, 402] width 29 height 16
drag, startPoint x: 664, startPoint y: 318, endPoint x: 538, endPoint y: 318, distance: 125.4
type input "*****"
click button "submit" at bounding box center [750, 328] width 27 height 24
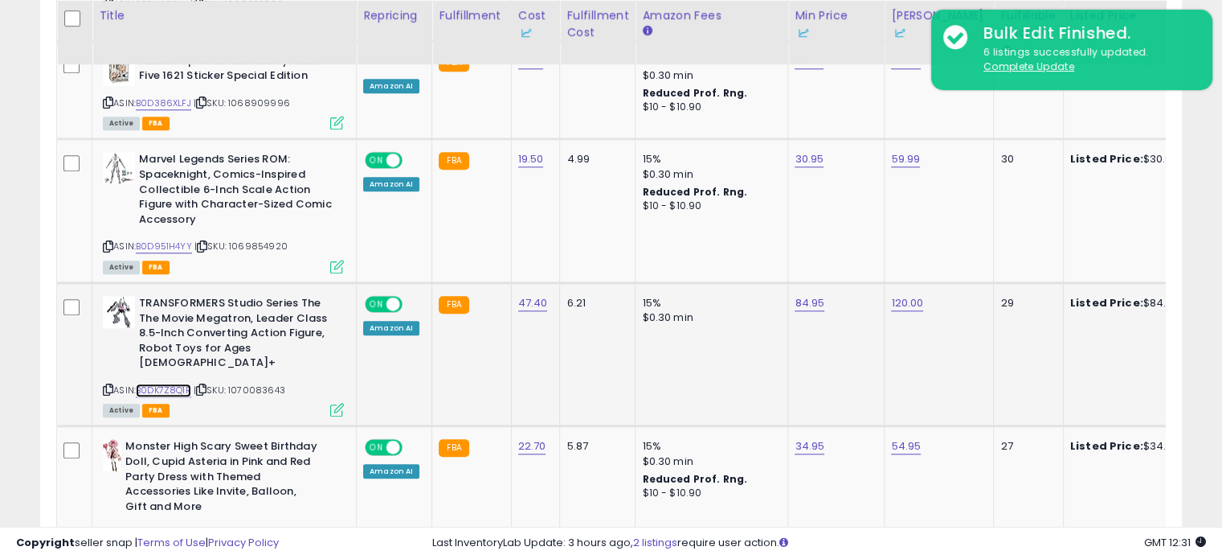
click at [174, 383] on link "B0DK7Z8Q1R" at bounding box center [163, 390] width 55 height 14
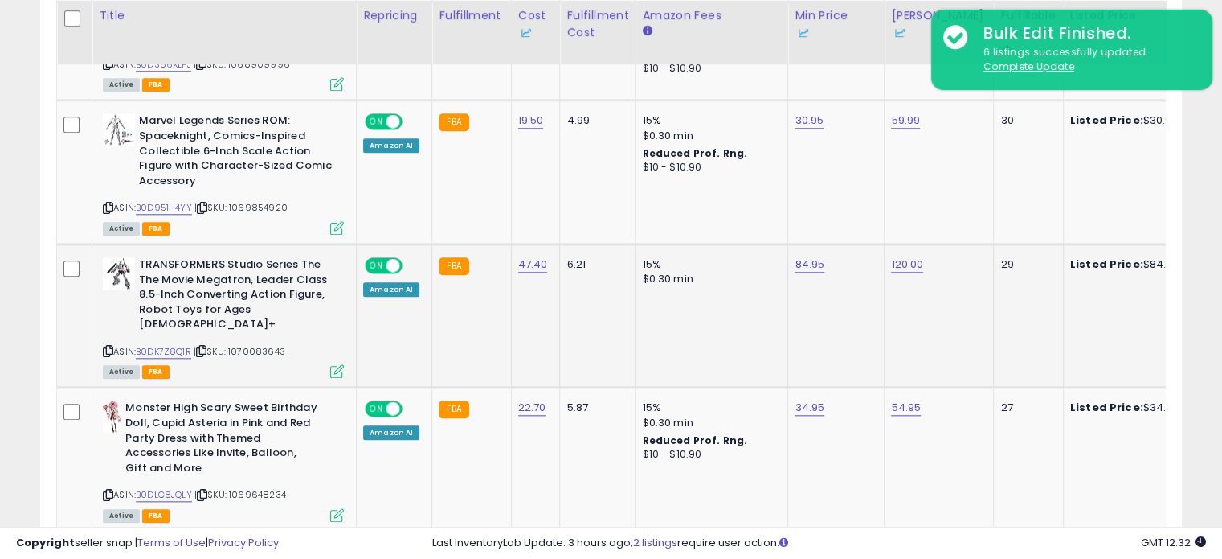
click at [792, 256] on td "84.95" at bounding box center [836, 315] width 96 height 143
click at [795, 256] on link "84.95" at bounding box center [810, 264] width 30 height 16
drag, startPoint x: 754, startPoint y: 199, endPoint x: 670, endPoint y: 215, distance: 85.0
type input "*****"
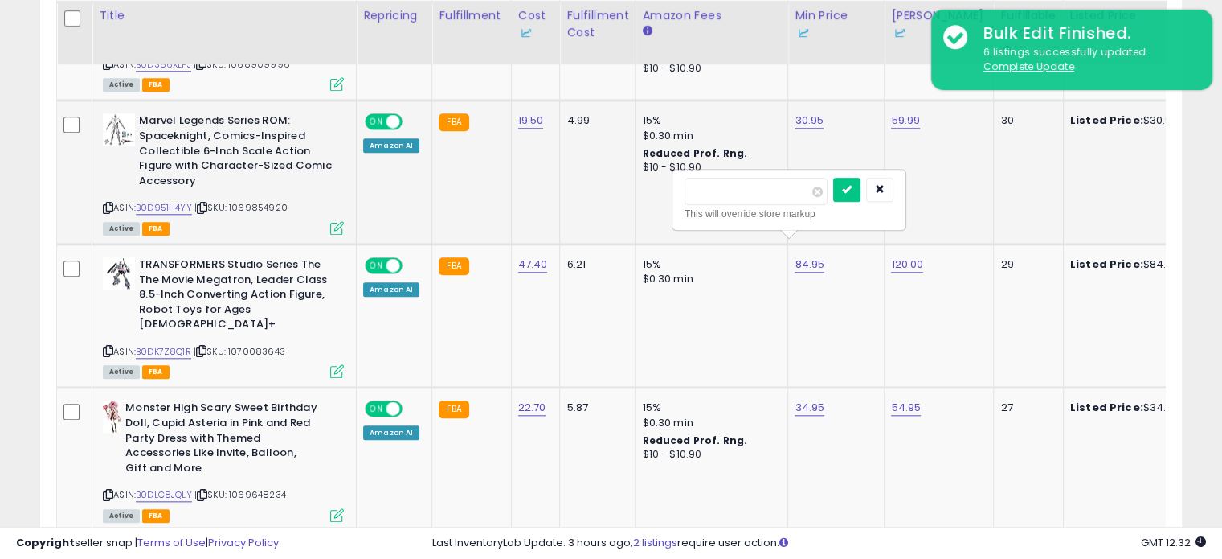
click button "submit" at bounding box center [846, 190] width 27 height 24
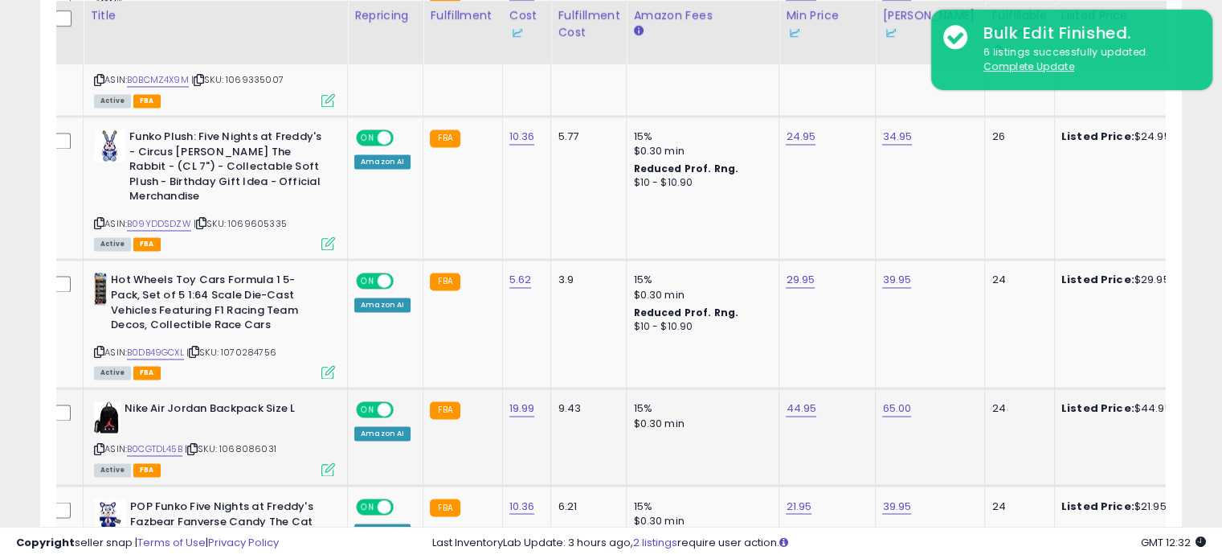
click at [106, 401] on div "ASIN: B0CGTDL45B | SKU: 1068086031 Active FBA" at bounding box center [214, 437] width 241 height 73
click at [103, 444] on icon at bounding box center [99, 448] width 10 height 9
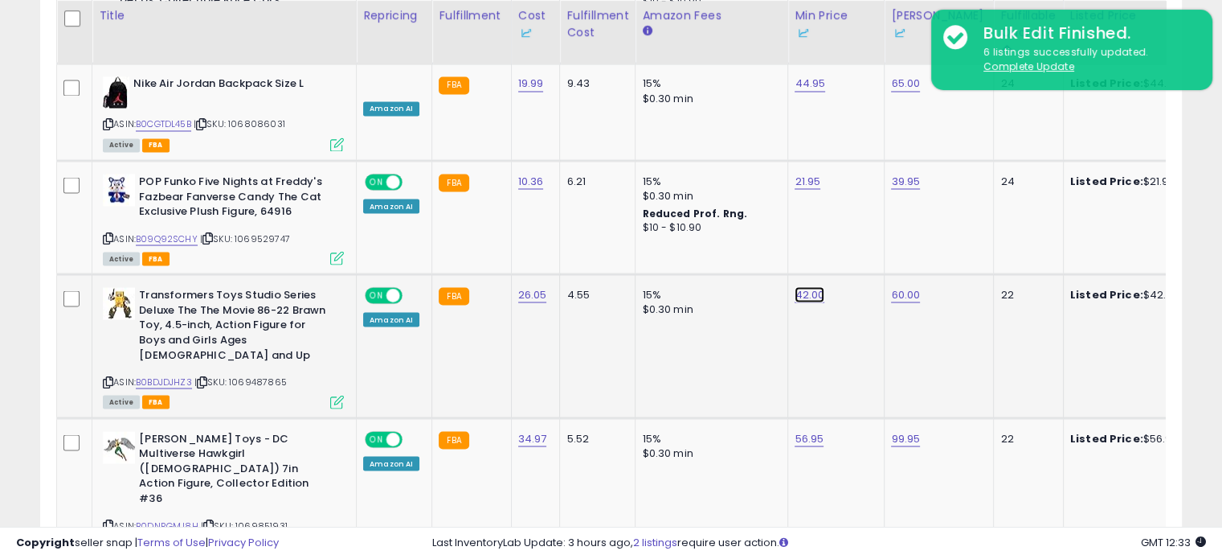
click at [799, 286] on link "42.00" at bounding box center [810, 294] width 30 height 16
drag, startPoint x: 751, startPoint y: 156, endPoint x: 669, endPoint y: 178, distance: 84.8
type input "*****"
click button "submit" at bounding box center [846, 155] width 27 height 24
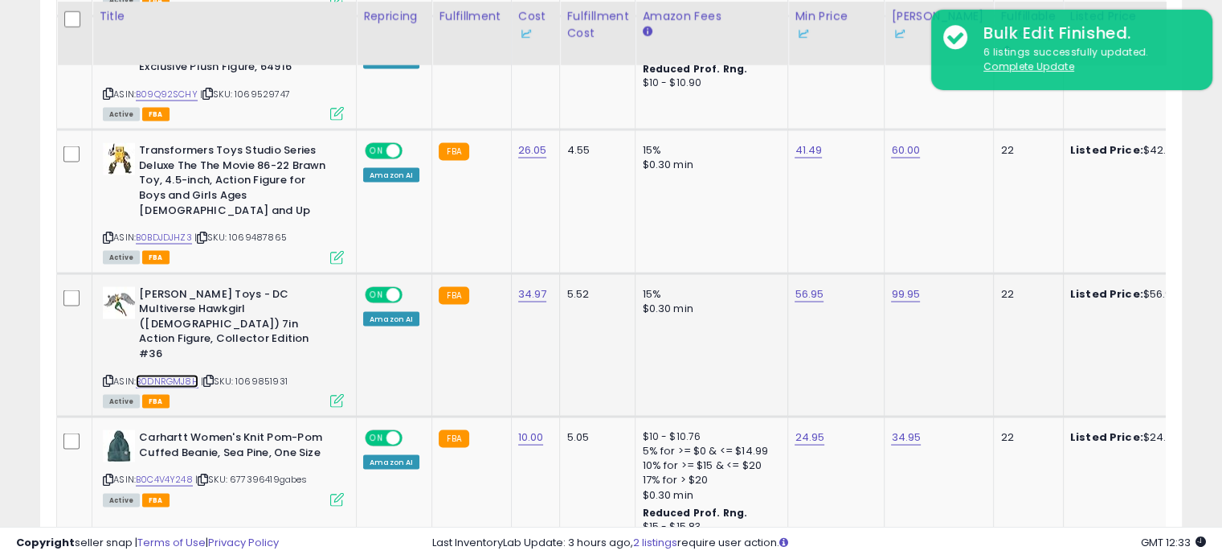
click at [180, 374] on link "B0DNRGMJ8H" at bounding box center [167, 381] width 63 height 14
click at [797, 285] on link "56.95" at bounding box center [809, 293] width 29 height 16
drag, startPoint x: 717, startPoint y: 140, endPoint x: 656, endPoint y: 147, distance: 61.5
type input "*****"
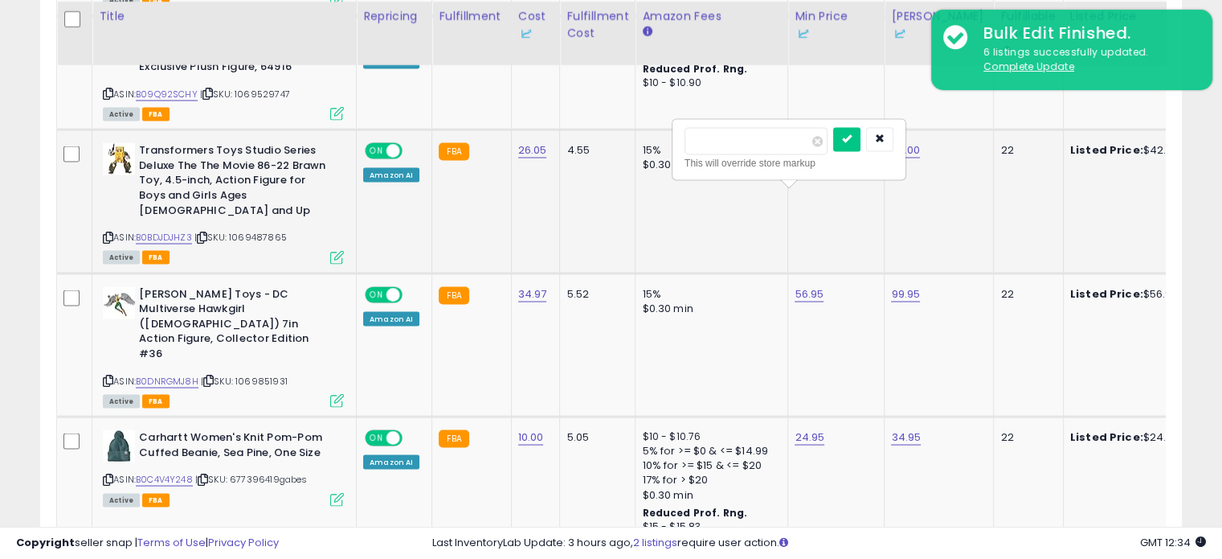
click button "submit" at bounding box center [846, 139] width 27 height 24
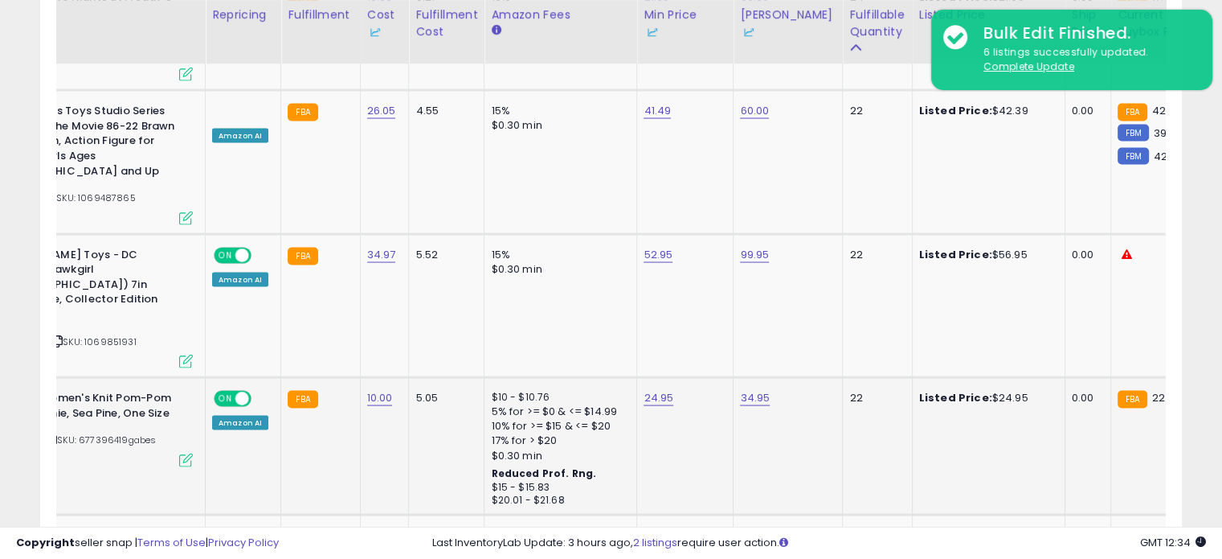
scroll to position [0, 2]
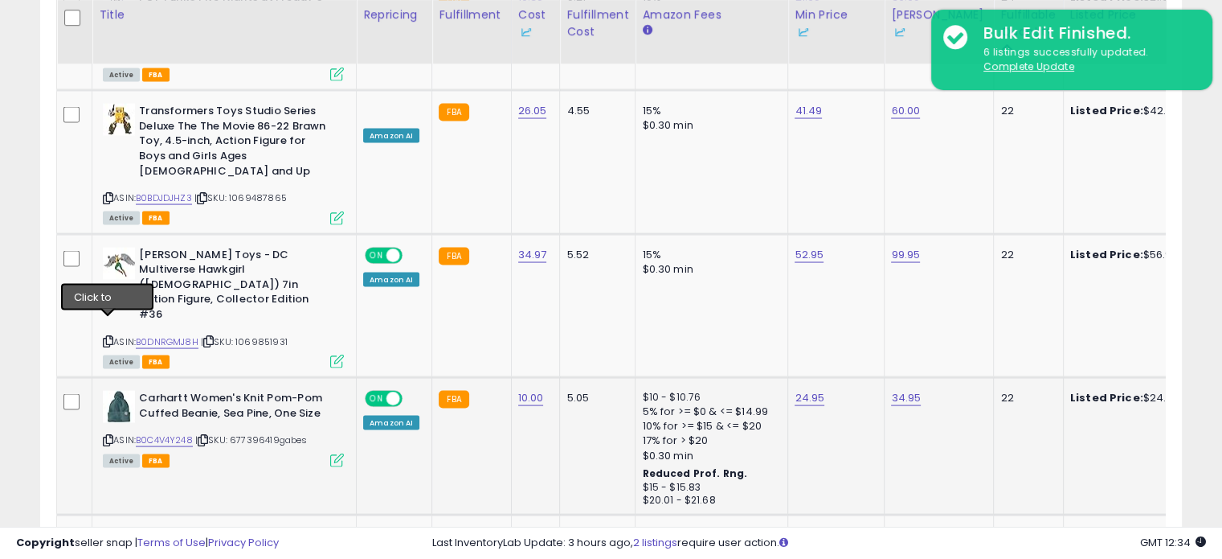
click at [108, 436] on icon at bounding box center [108, 440] width 10 height 9
click at [169, 433] on link "B0C4V4Y248" at bounding box center [164, 440] width 57 height 14
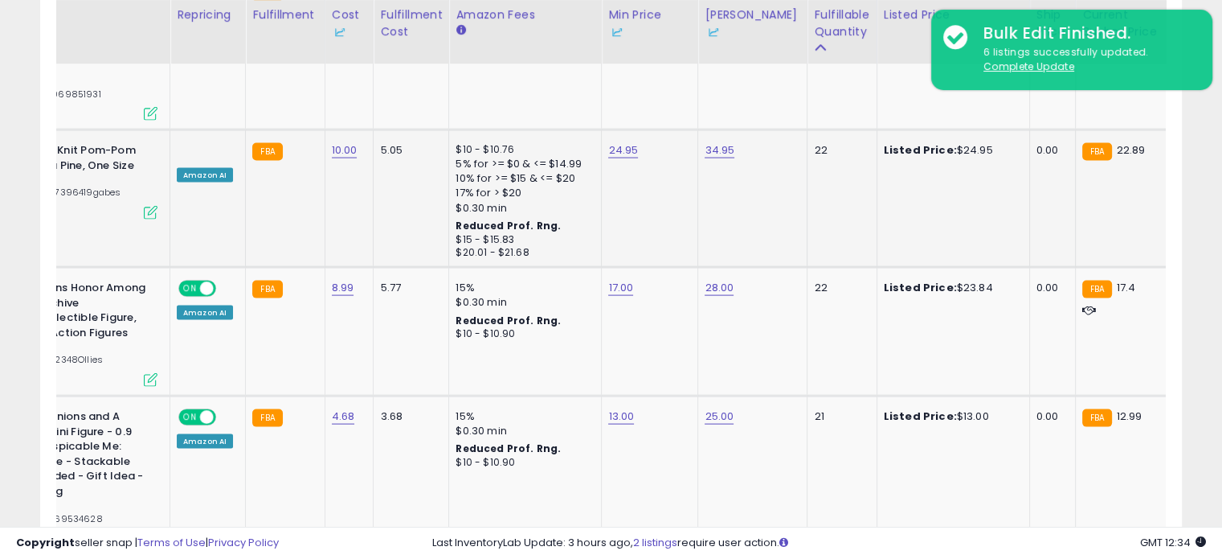
scroll to position [0, 192]
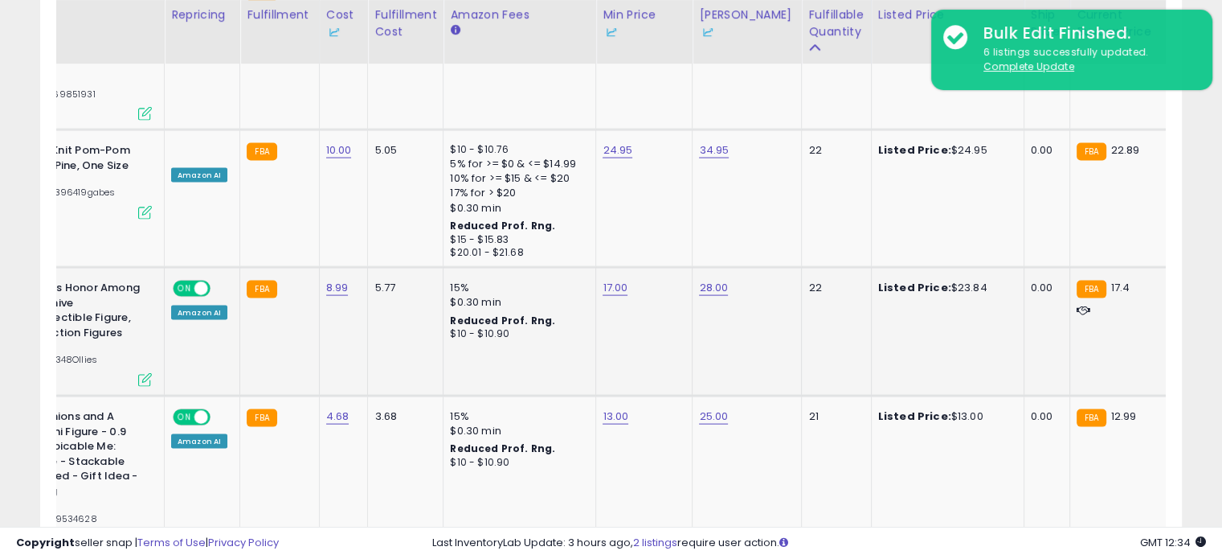
click at [604, 268] on td "17.00" at bounding box center [644, 332] width 96 height 129
click at [604, 280] on link "17.00" at bounding box center [615, 288] width 25 height 16
drag, startPoint x: 572, startPoint y: 125, endPoint x: 430, endPoint y: 116, distance: 142.5
type input "*****"
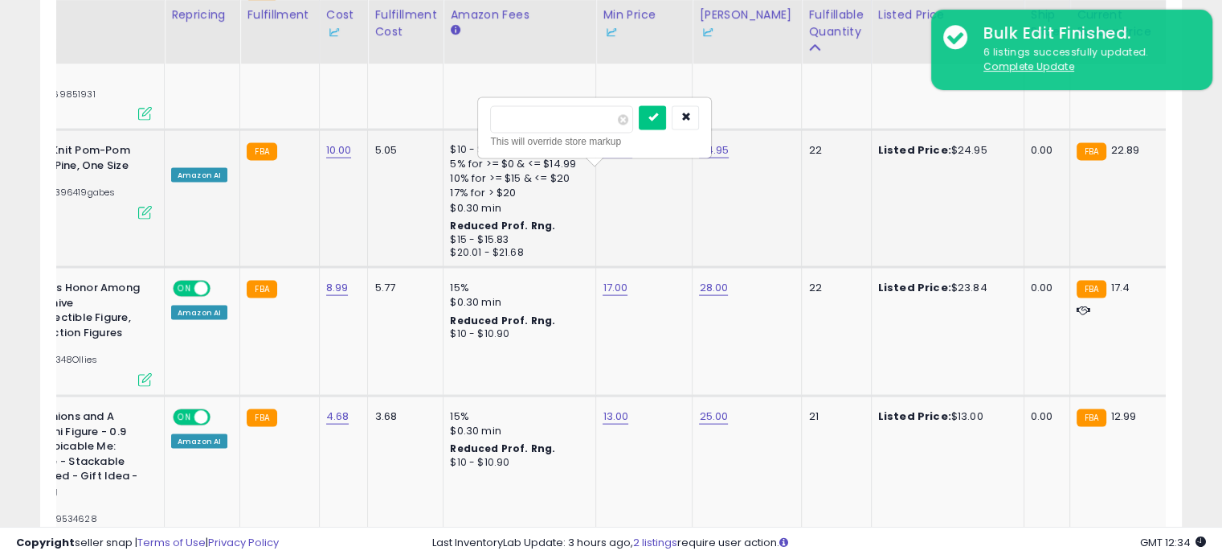
click button "submit" at bounding box center [652, 118] width 27 height 24
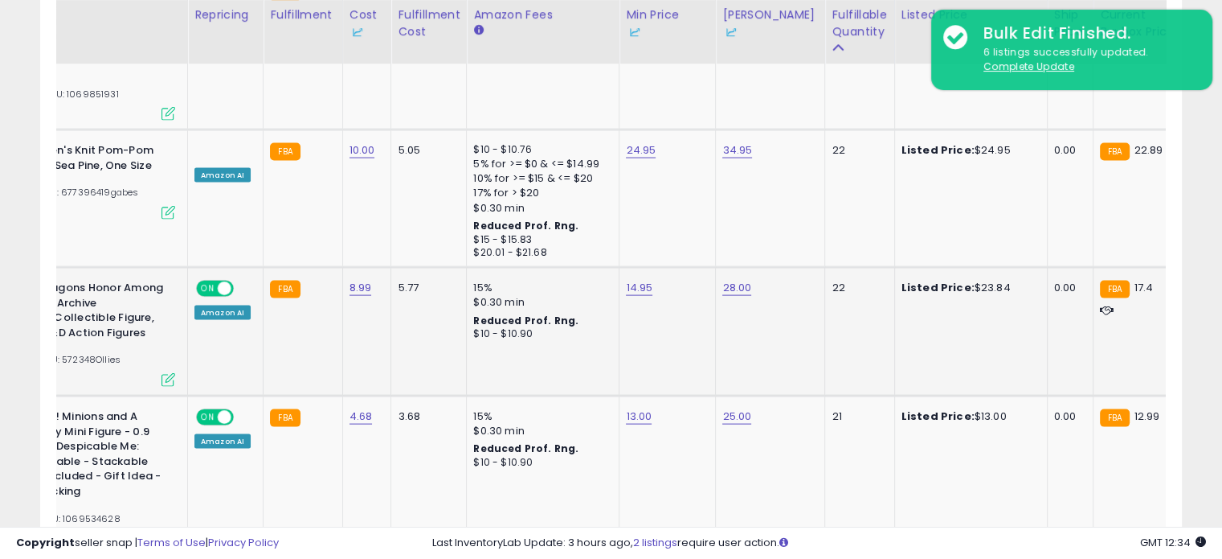
scroll to position [0, 233]
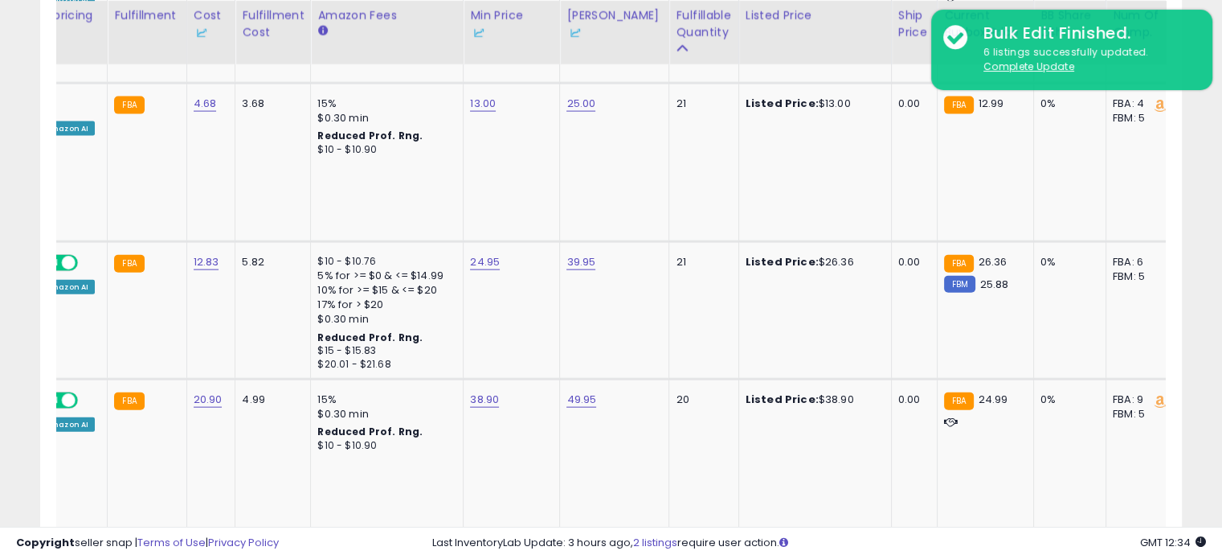
click at [1035, 555] on link "3" at bounding box center [1041, 568] width 27 height 27
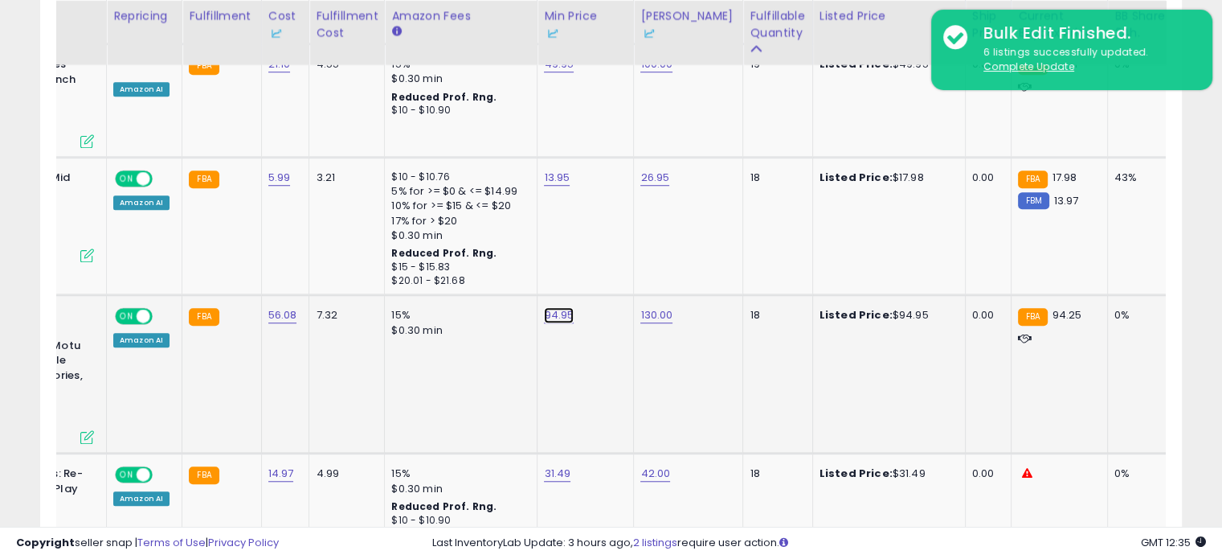
click at [555, 307] on link "94.95" at bounding box center [559, 315] width 30 height 16
drag, startPoint x: 528, startPoint y: 208, endPoint x: 401, endPoint y: 212, distance: 127.0
type input "*****"
click button "submit" at bounding box center [597, 212] width 27 height 24
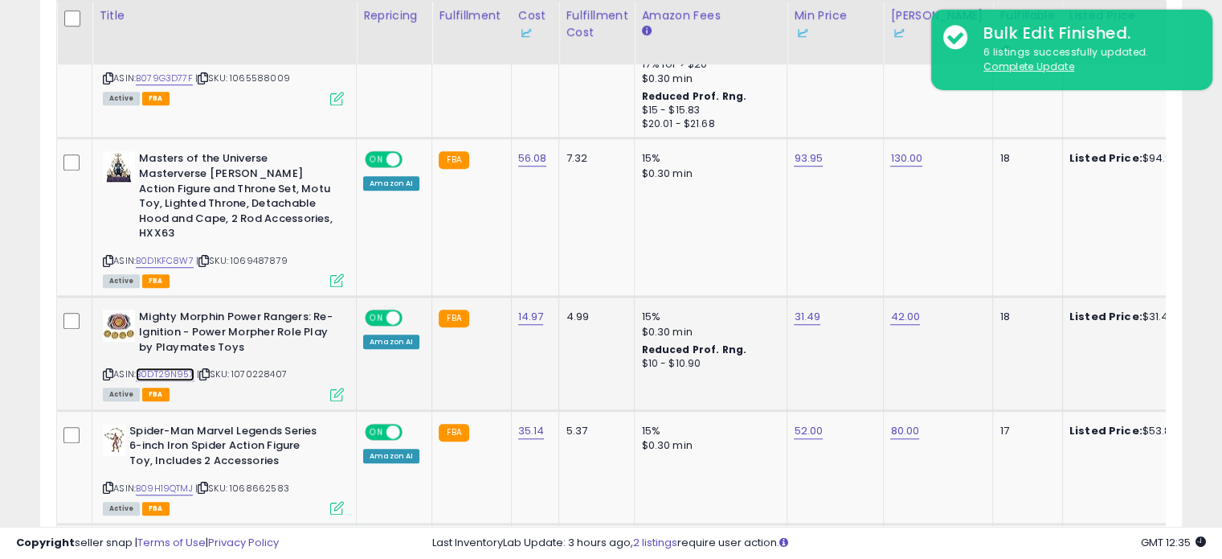
drag, startPoint x: 185, startPoint y: 308, endPoint x: 156, endPoint y: 307, distance: 28.9
click at [156, 367] on link "B0DT29N95X" at bounding box center [165, 374] width 59 height 14
click at [796, 309] on link "31.49" at bounding box center [807, 317] width 27 height 16
drag, startPoint x: 745, startPoint y: 189, endPoint x: 649, endPoint y: 203, distance: 96.6
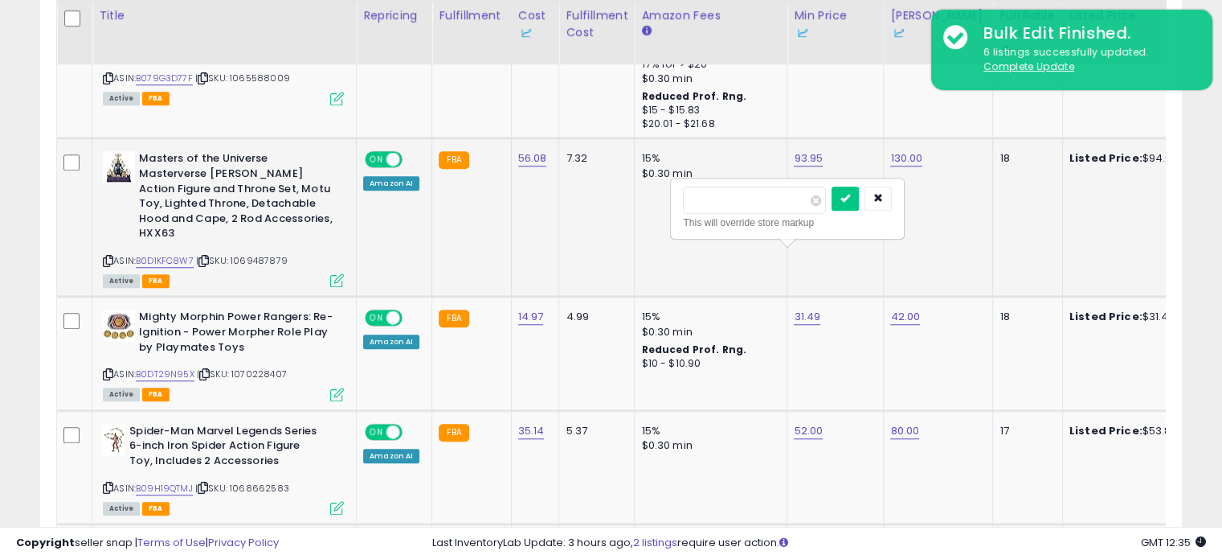
type input "*****"
click button "submit" at bounding box center [845, 198] width 27 height 24
